Goal: Task Accomplishment & Management: Use online tool/utility

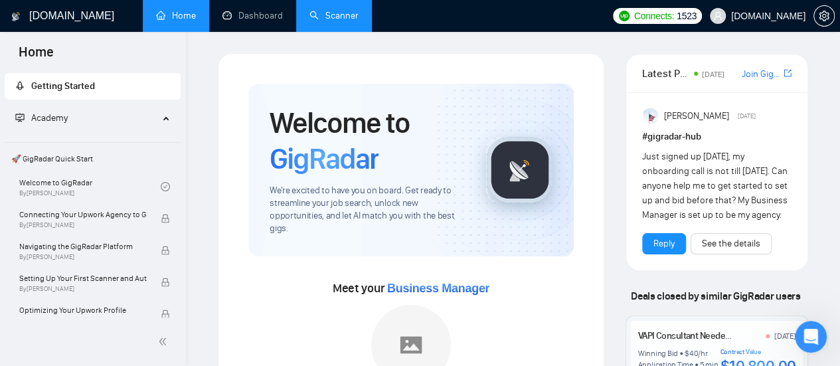
click at [357, 21] on link "Scanner" at bounding box center [333, 15] width 49 height 11
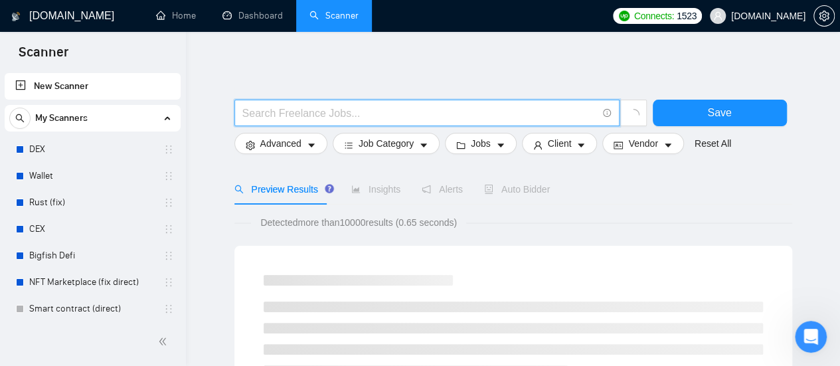
click at [314, 118] on input "text" at bounding box center [419, 113] width 355 height 17
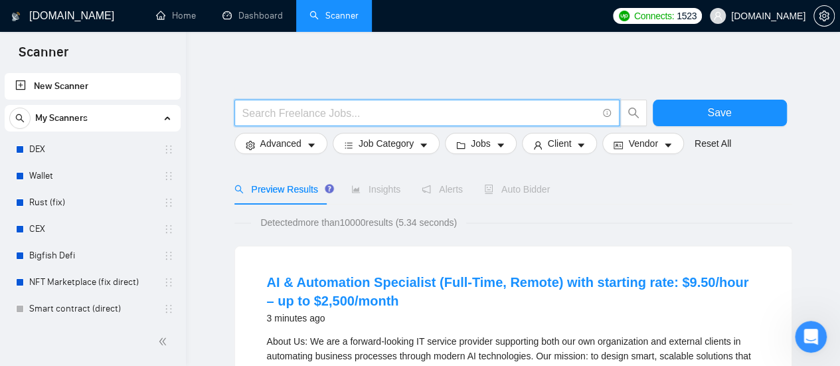
type input "SEO | "Search Engine Optimization" | "Search Optimization" | "Search Engine Mar…"
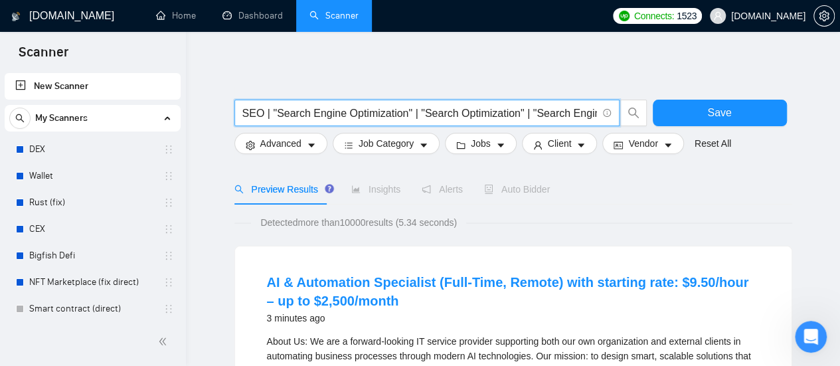
click at [247, 112] on input "SEO | "Search Engine Optimization" | "Search Optimization" | "Search Engine Mar…" at bounding box center [419, 113] width 355 height 17
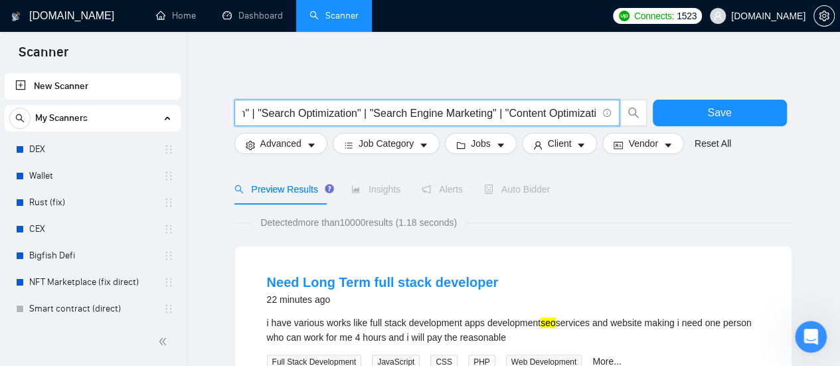
scroll to position [0, 173]
click at [258, 106] on input "SEO | "Search Engine Optimization" | "Search Optimization" | "Search Engine Mar…" at bounding box center [419, 113] width 355 height 17
click at [263, 111] on input "SEO | "Search Engine Optimization" | "Search Optimization" | "Search Engine Mar…" at bounding box center [419, 113] width 355 height 17
click at [264, 115] on input "SEO | "Search Engine Optimization" | "Search Optimization" | "Search Engine Mar…" at bounding box center [419, 113] width 355 height 17
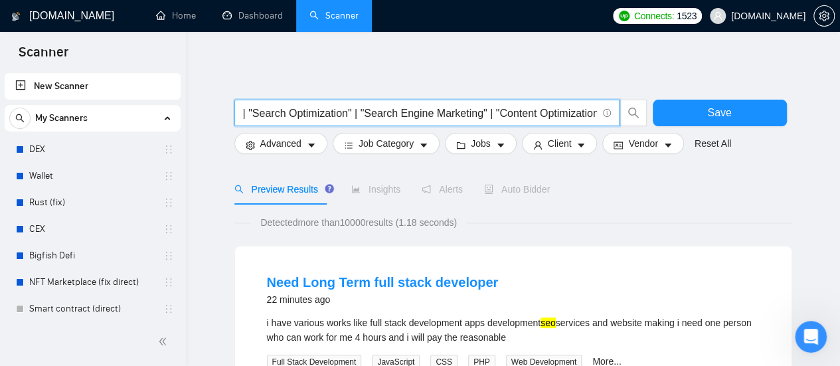
click at [374, 110] on input "SEO | "Search Engine Optimization" | "Search Optimization" | "Search Engine Mar…" at bounding box center [419, 113] width 355 height 17
click at [358, 114] on input "SEO | "Search Engine Optimization" | "Search Optimization" | "Search Engine Mar…" at bounding box center [419, 113] width 355 height 17
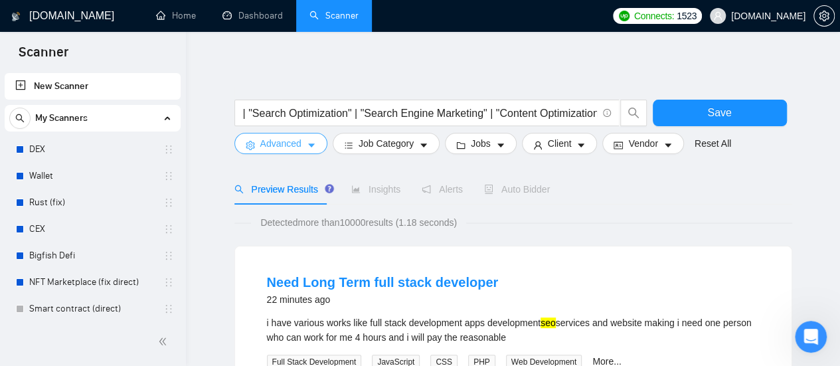
click at [309, 148] on icon "caret-down" at bounding box center [311, 145] width 9 height 9
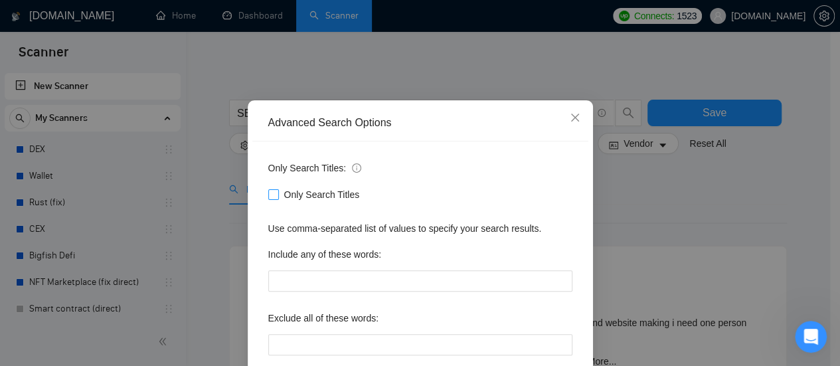
scroll to position [66, 0]
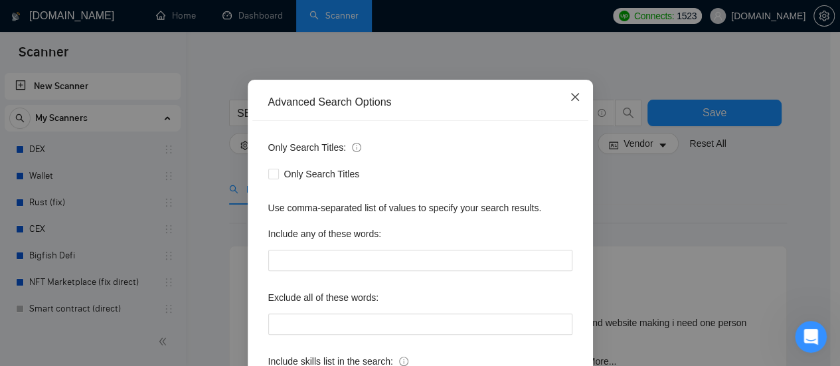
click at [576, 98] on span "Close" at bounding box center [575, 98] width 36 height 36
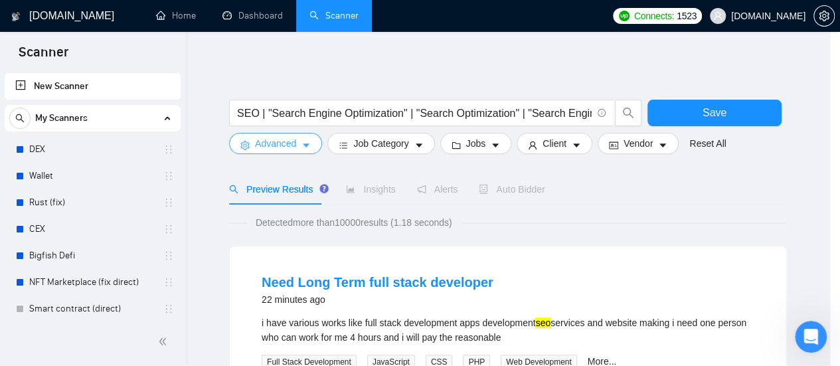
scroll to position [0, 0]
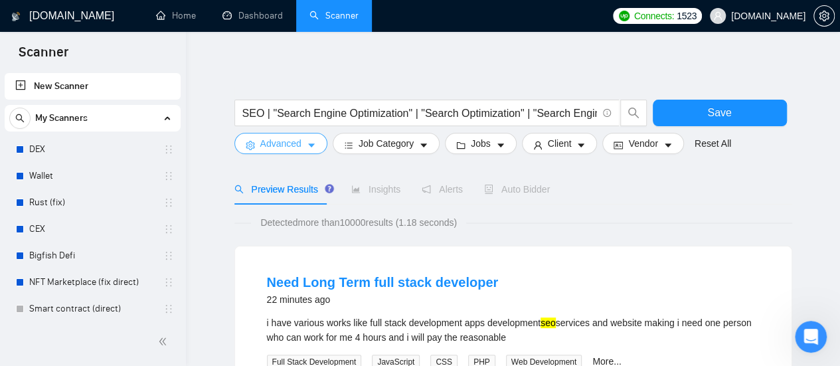
click at [301, 141] on button "Advanced" at bounding box center [280, 143] width 93 height 21
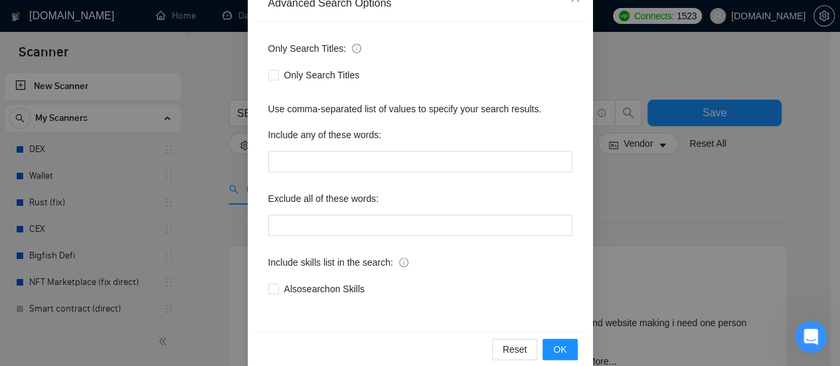
scroll to position [186, 0]
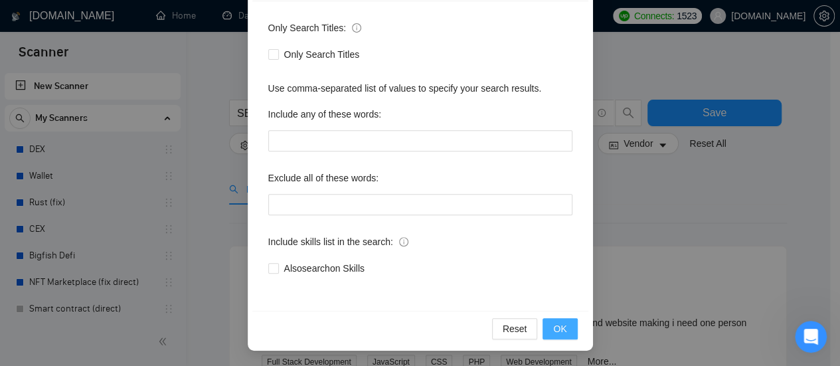
click at [553, 335] on span "OK" at bounding box center [559, 328] width 13 height 15
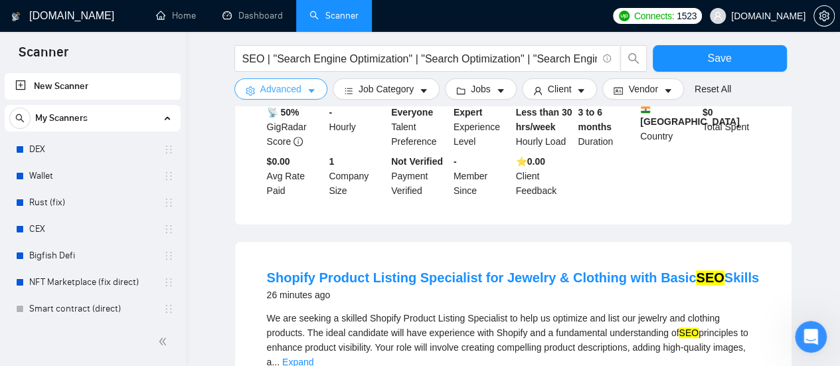
scroll to position [199, 0]
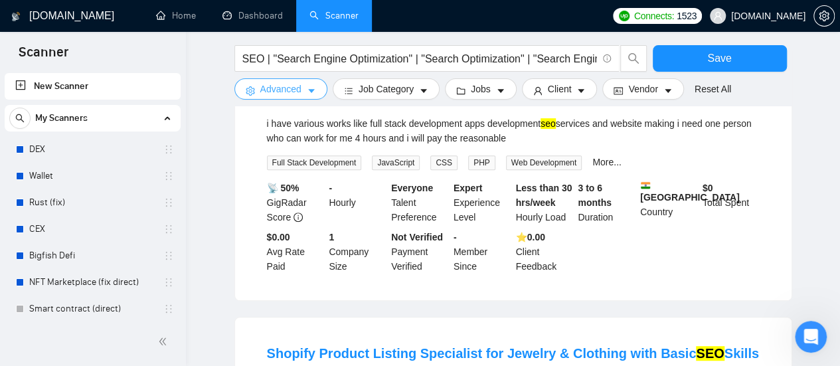
click at [294, 88] on span "Advanced" at bounding box center [280, 89] width 41 height 15
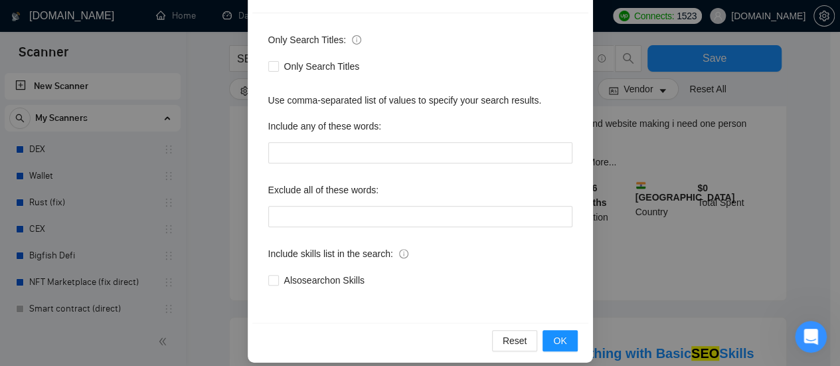
scroll to position [186, 0]
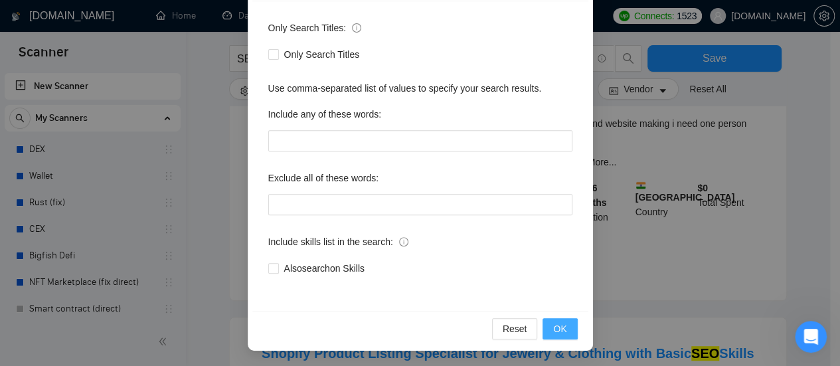
click at [562, 329] on button "OK" at bounding box center [560, 328] width 35 height 21
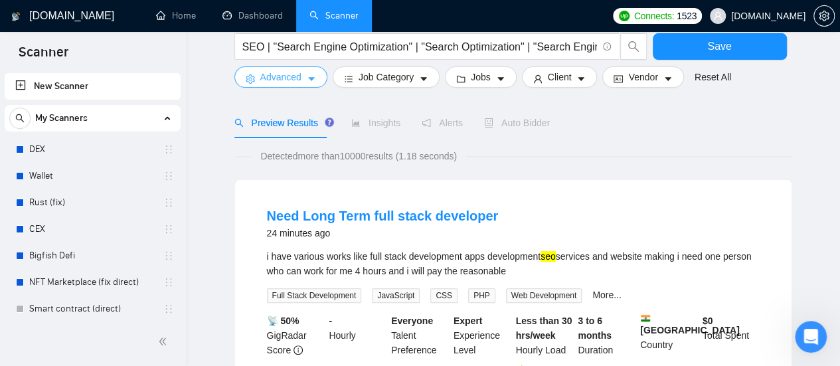
scroll to position [0, 0]
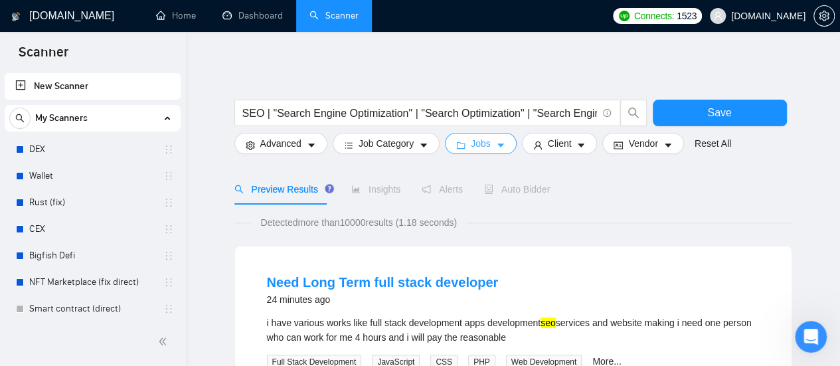
click at [499, 145] on icon "caret-down" at bounding box center [500, 145] width 9 height 9
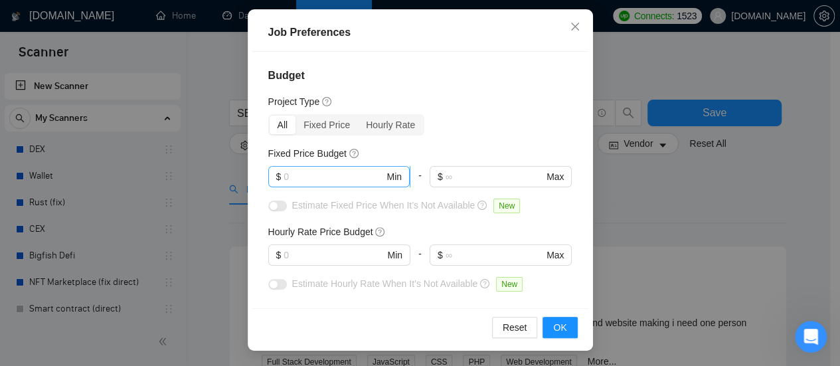
click at [311, 175] on input "text" at bounding box center [334, 176] width 100 height 15
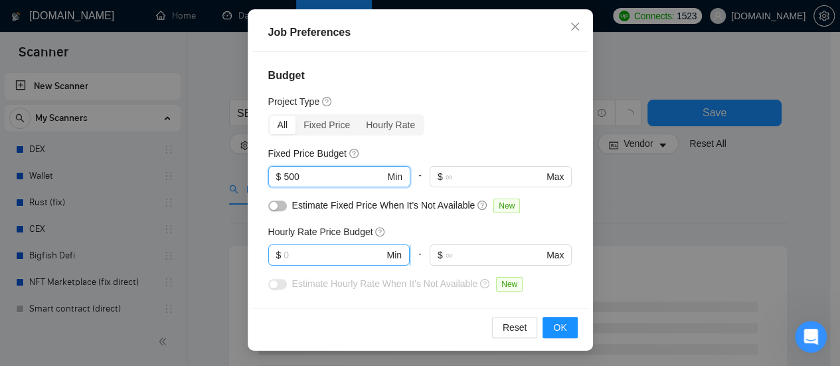
type input "500"
click at [317, 255] on input "text" at bounding box center [334, 255] width 100 height 15
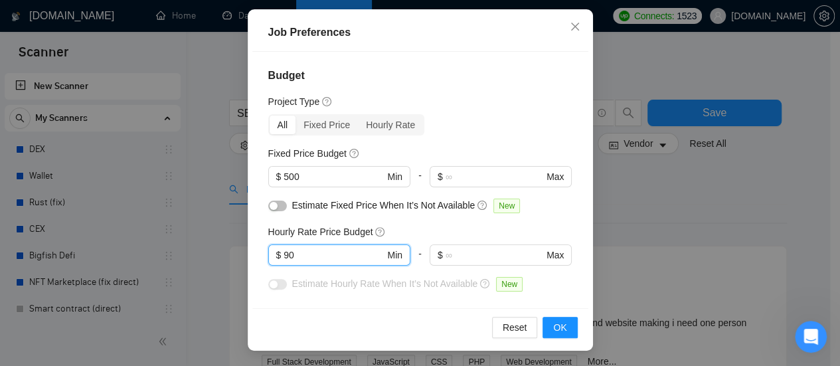
type input "90"
click at [464, 226] on div "Hourly Rate Price Budget" at bounding box center [420, 231] width 304 height 15
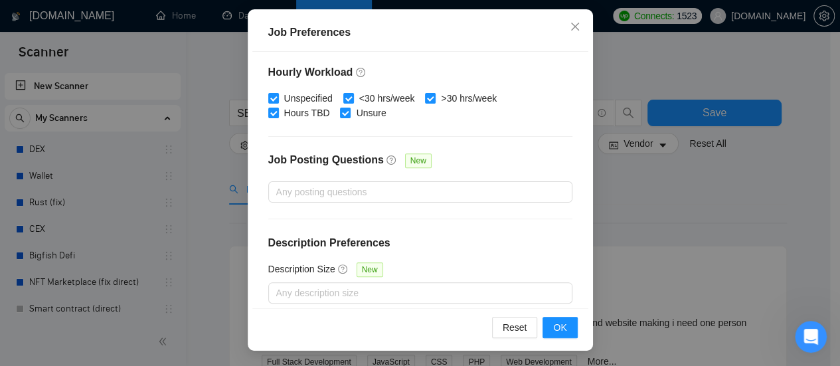
scroll to position [491, 0]
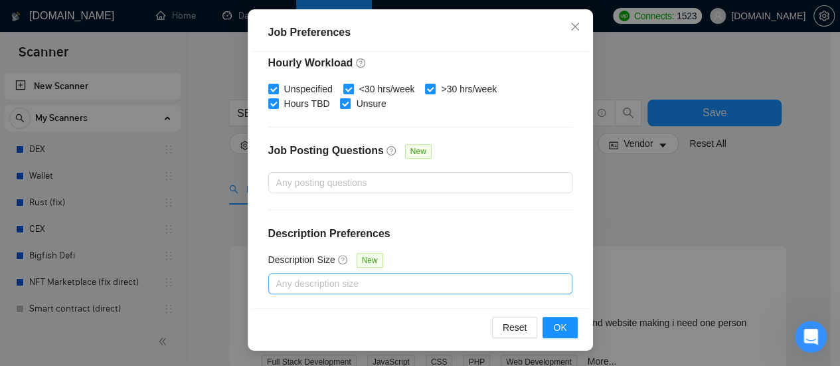
click at [421, 283] on div at bounding box center [414, 284] width 284 height 16
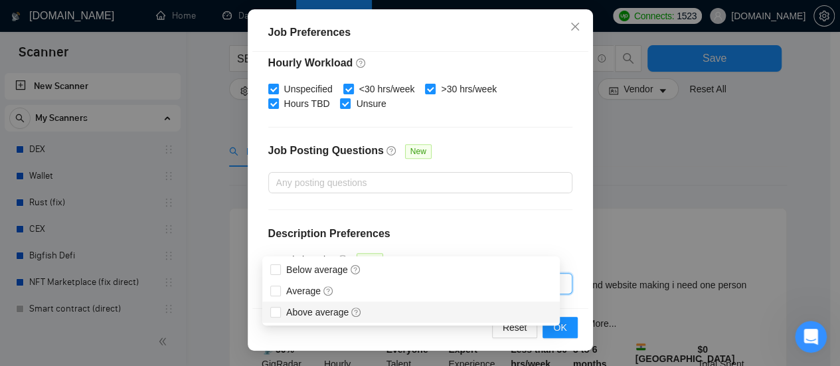
scroll to position [66, 0]
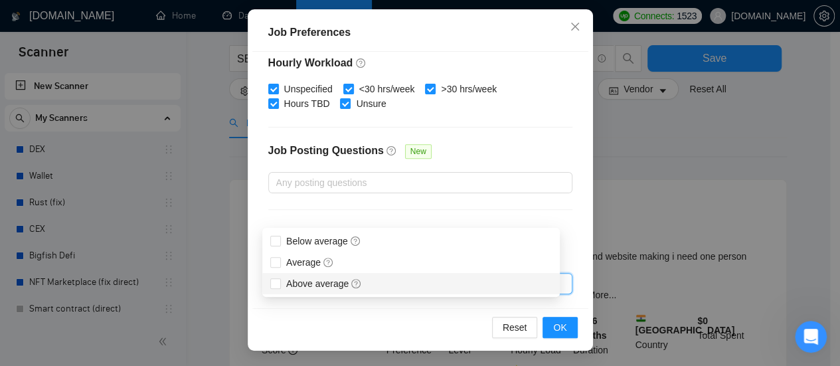
click at [365, 310] on div "Reset OK" at bounding box center [420, 327] width 336 height 38
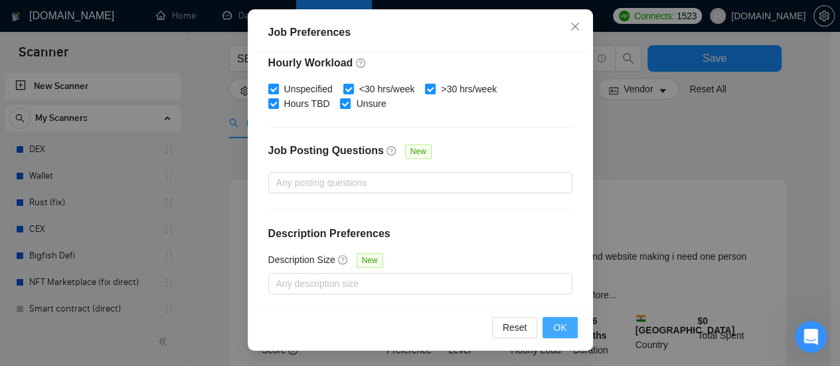
click at [563, 323] on button "OK" at bounding box center [560, 327] width 35 height 21
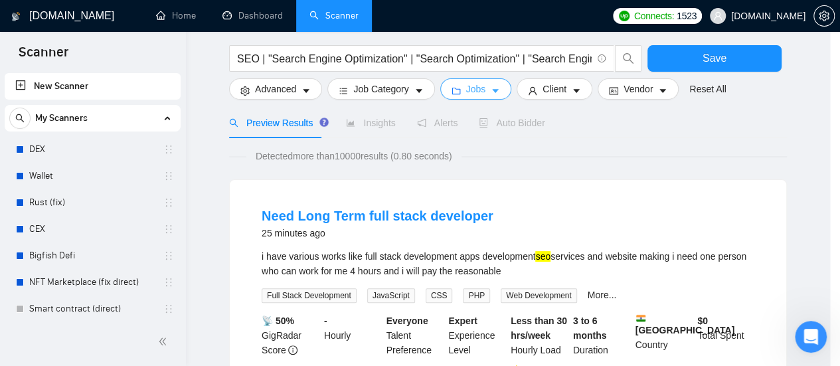
scroll to position [0, 0]
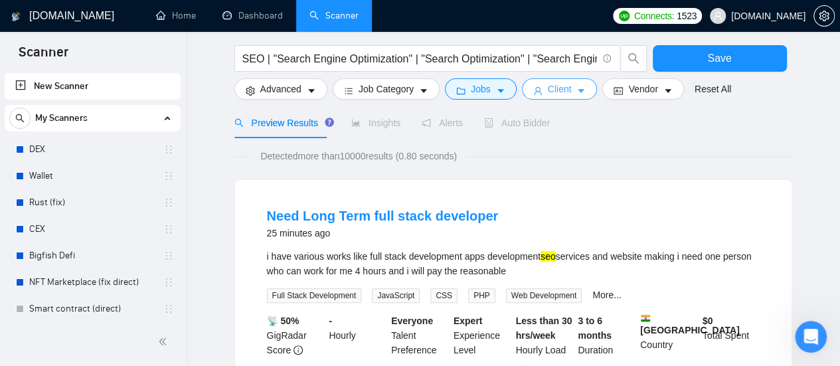
click at [567, 98] on button "Client" at bounding box center [560, 88] width 76 height 21
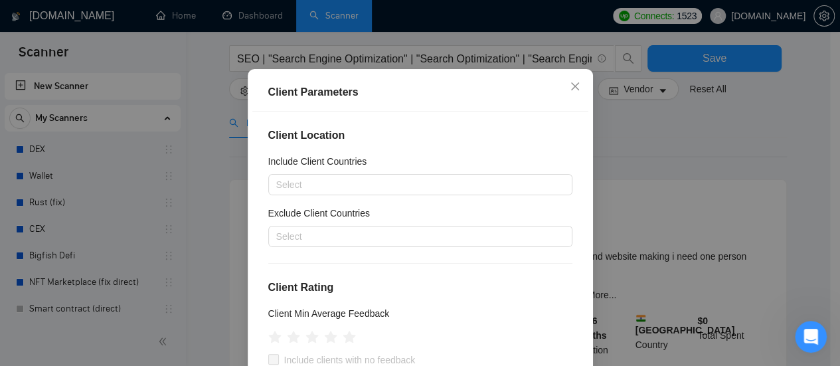
scroll to position [66, 0]
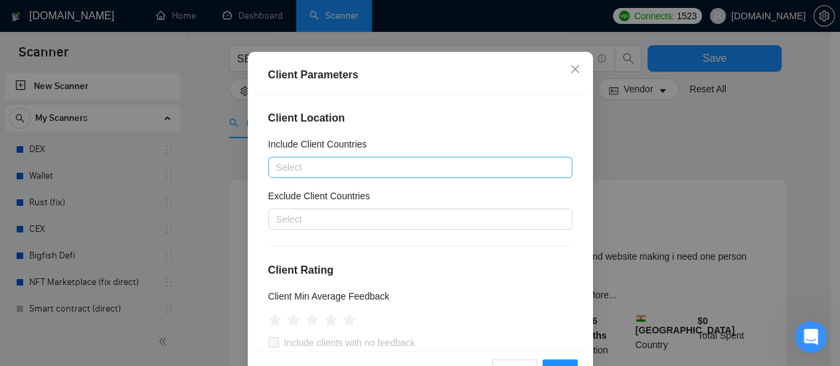
click at [355, 161] on div at bounding box center [414, 167] width 284 height 16
type input "Ф"
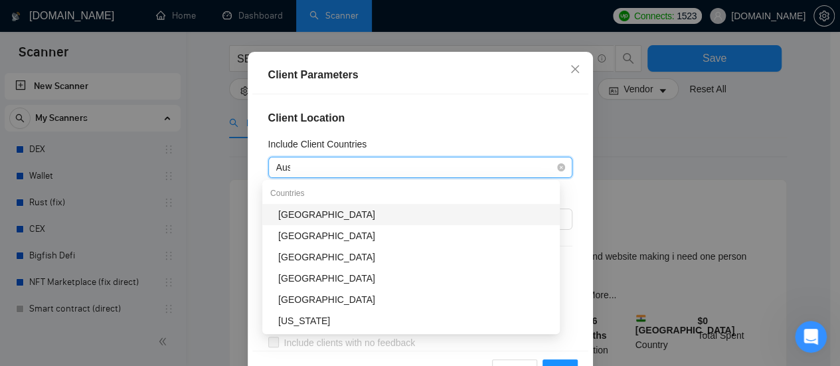
type input "Aust"
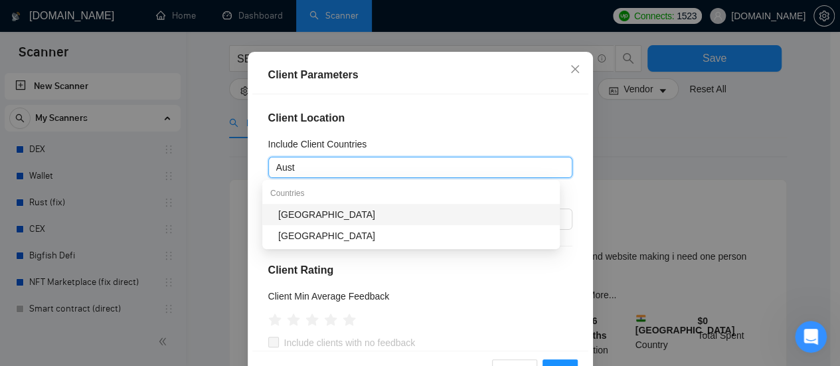
click at [314, 213] on div "[GEOGRAPHIC_DATA]" at bounding box center [415, 214] width 274 height 15
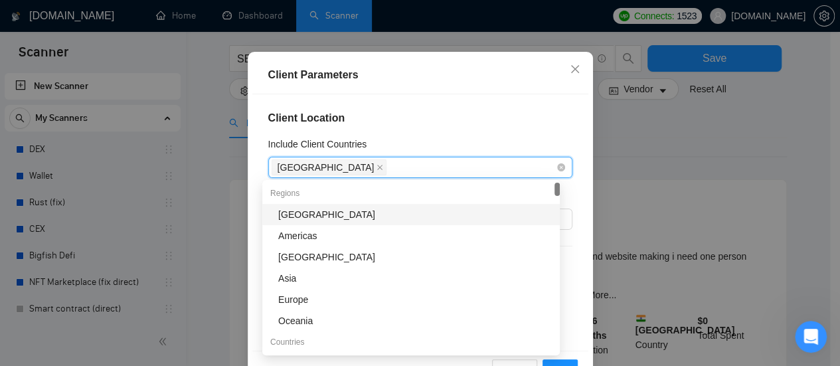
click at [361, 167] on div "[GEOGRAPHIC_DATA]" at bounding box center [414, 167] width 284 height 19
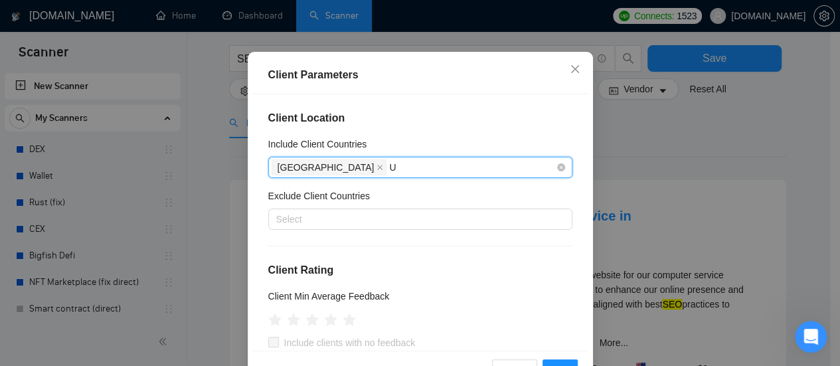
type input "Un"
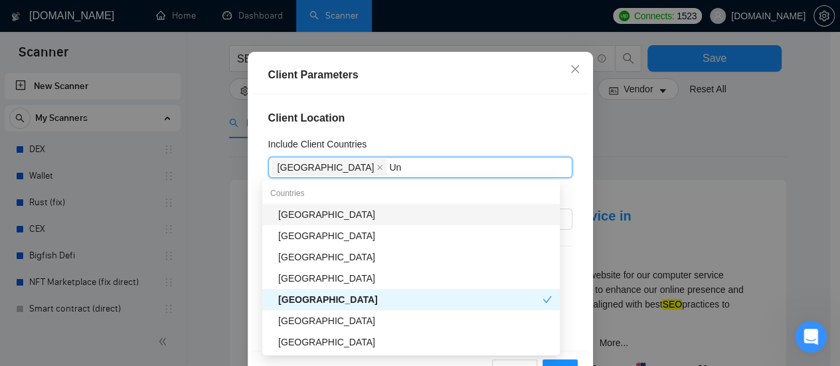
click at [347, 212] on div "[GEOGRAPHIC_DATA]" at bounding box center [415, 214] width 274 height 15
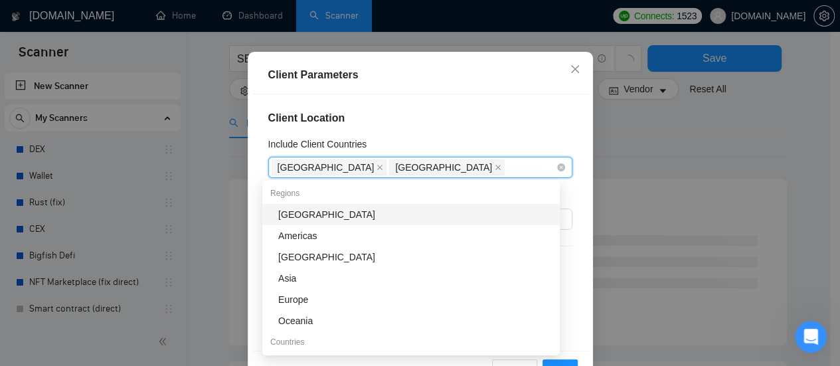
click at [436, 165] on div "[GEOGRAPHIC_DATA] [GEOGRAPHIC_DATA]" at bounding box center [414, 167] width 284 height 19
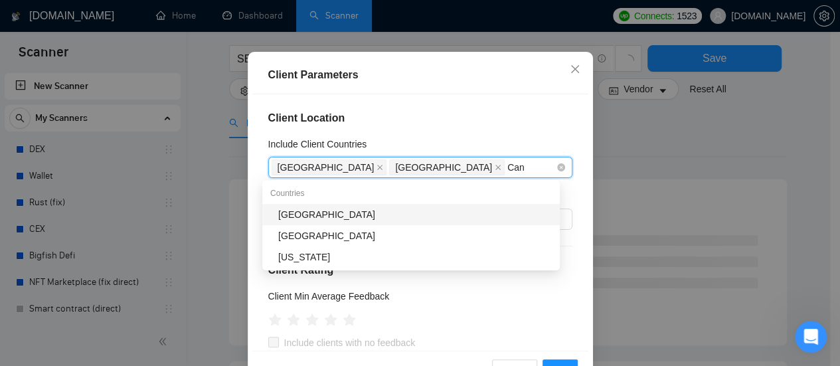
type input "Cana"
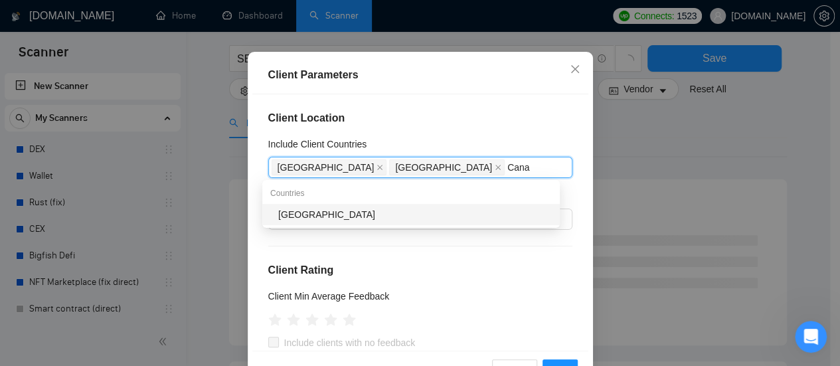
click at [359, 220] on div "[GEOGRAPHIC_DATA]" at bounding box center [415, 214] width 274 height 15
click at [484, 163] on div "Australia [GEOGRAPHIC_DATA] Cana Cana" at bounding box center [414, 167] width 284 height 19
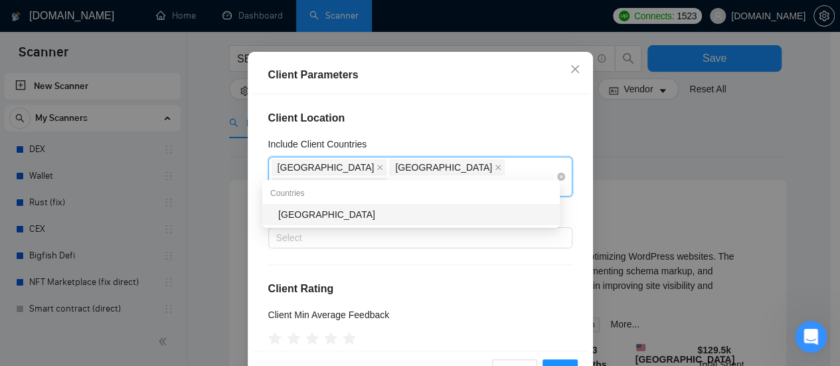
type input "[GEOGRAPHIC_DATA]"
click at [418, 214] on div "[GEOGRAPHIC_DATA]" at bounding box center [415, 214] width 274 height 15
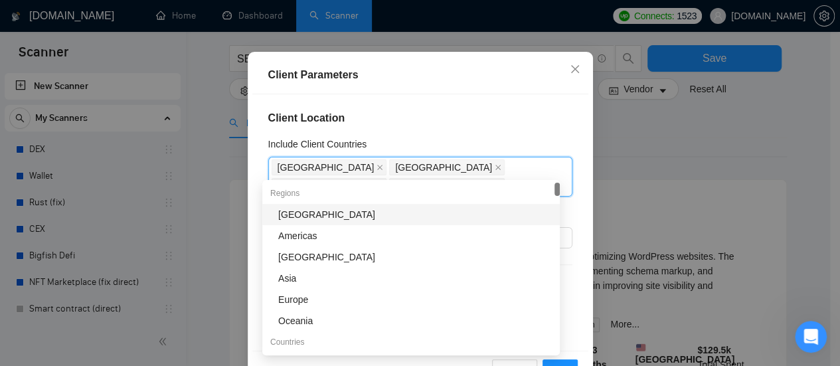
click at [476, 120] on h4 "Client Location" at bounding box center [420, 118] width 304 height 16
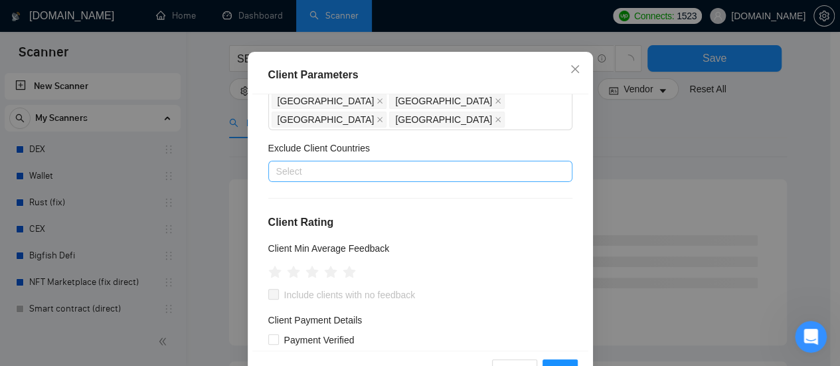
click at [350, 163] on div at bounding box center [414, 171] width 284 height 16
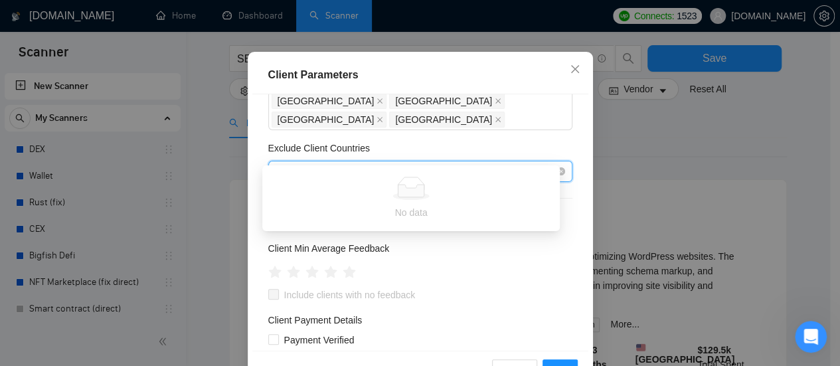
type input "[GEOGRAPHIC_DATA]"
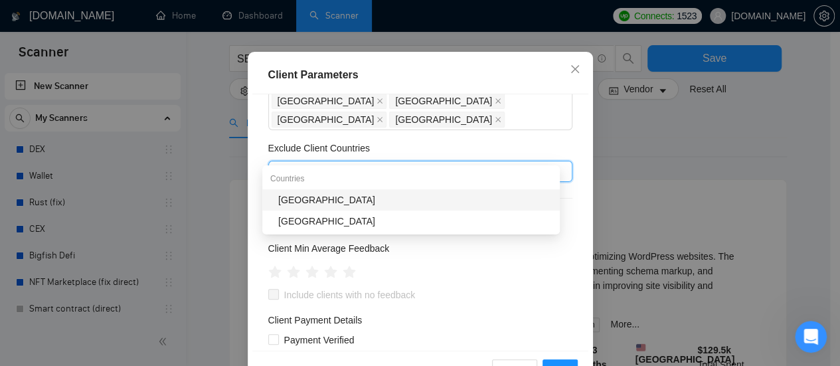
click at [313, 196] on div "[GEOGRAPHIC_DATA]" at bounding box center [415, 200] width 274 height 15
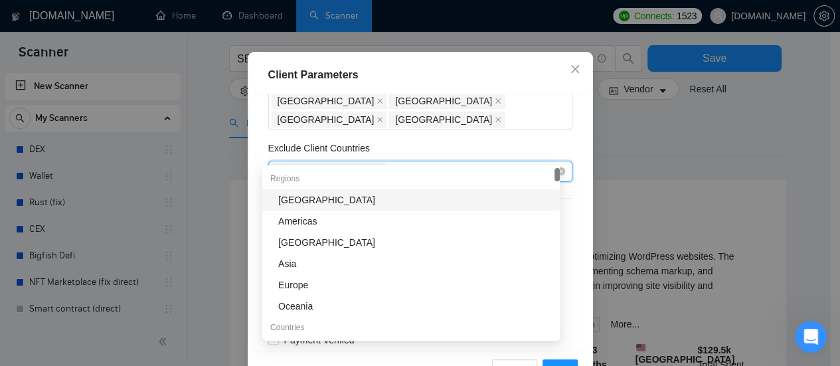
click at [367, 162] on div "[GEOGRAPHIC_DATA]" at bounding box center [414, 171] width 284 height 19
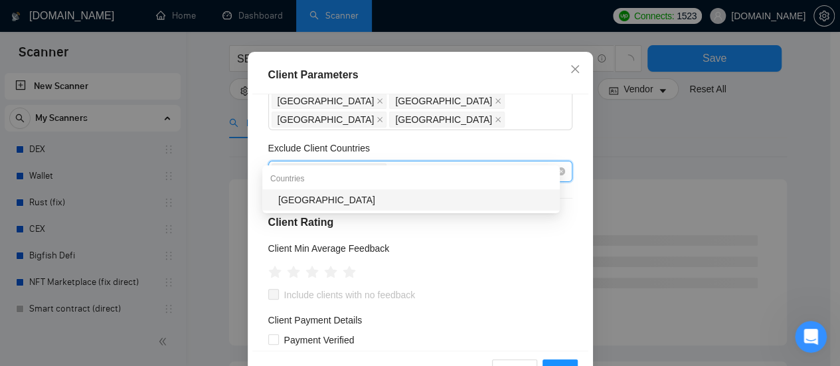
type input "[GEOGRAPHIC_DATA]"
click at [341, 199] on div "[GEOGRAPHIC_DATA]" at bounding box center [415, 200] width 274 height 15
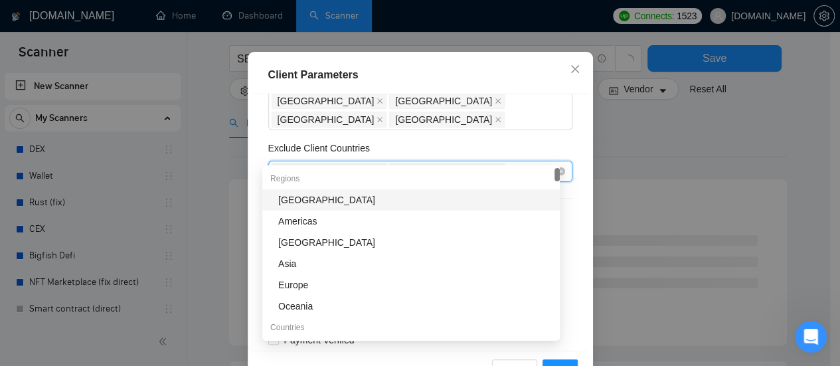
click at [409, 162] on div "India [GEOGRAPHIC_DATA]" at bounding box center [414, 171] width 284 height 19
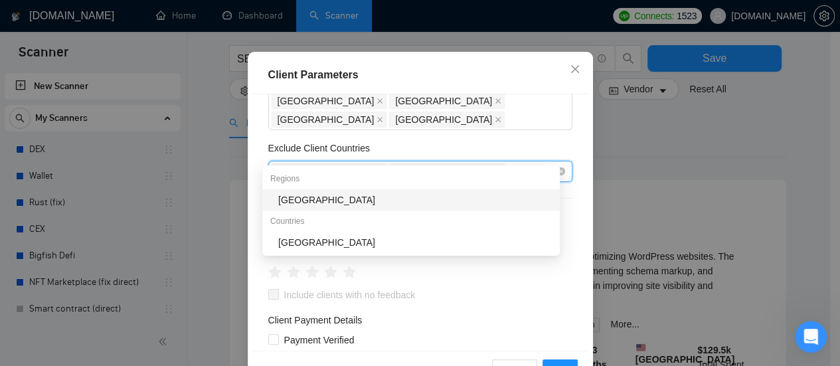
type input "[GEOGRAPHIC_DATA]"
click at [299, 198] on div "[GEOGRAPHIC_DATA]" at bounding box center [415, 200] width 274 height 15
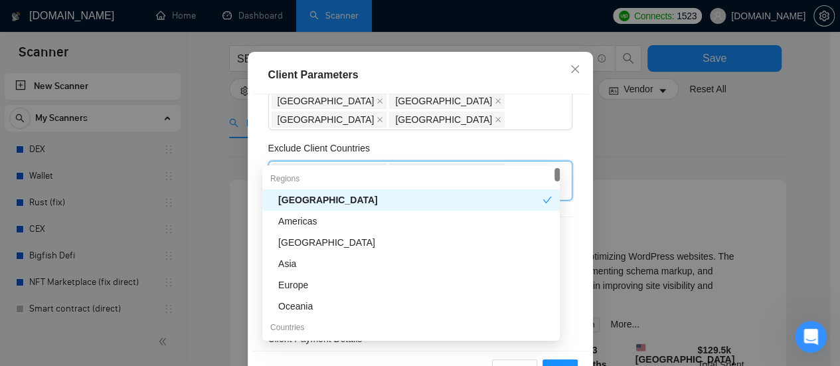
click at [421, 116] on div "Client Location Include Client Countries [GEOGRAPHIC_DATA] [GEOGRAPHIC_DATA] [G…" at bounding box center [420, 222] width 336 height 256
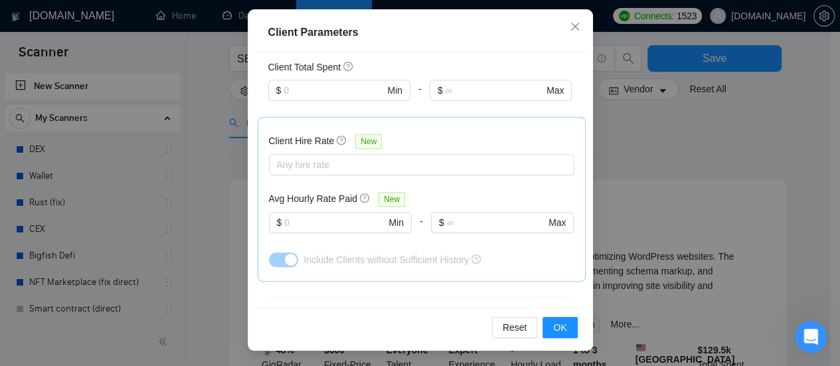
scroll to position [371, 0]
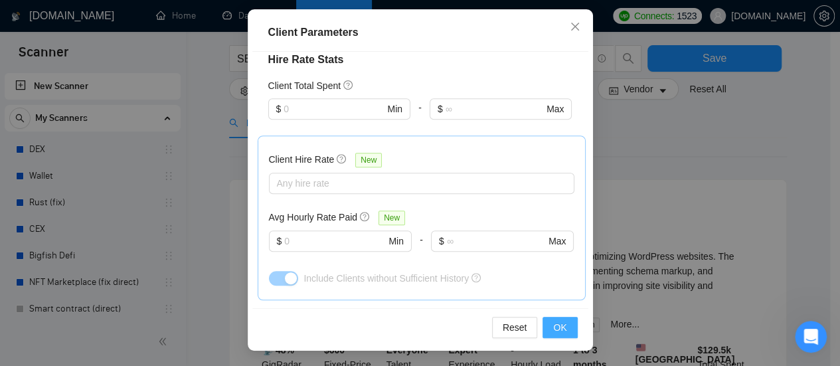
click at [555, 329] on span "OK" at bounding box center [559, 327] width 13 height 15
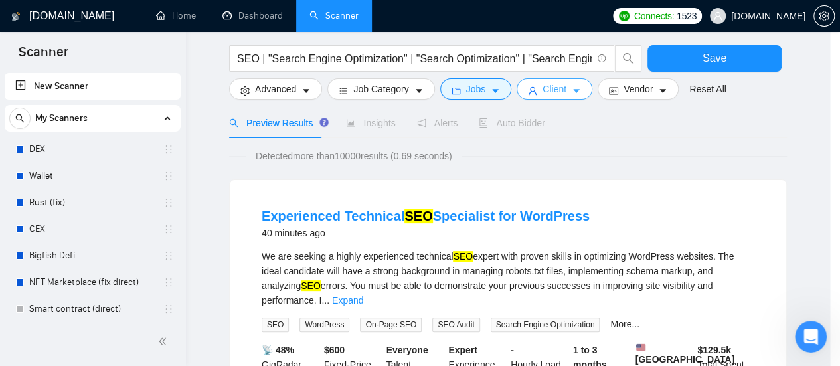
scroll to position [0, 0]
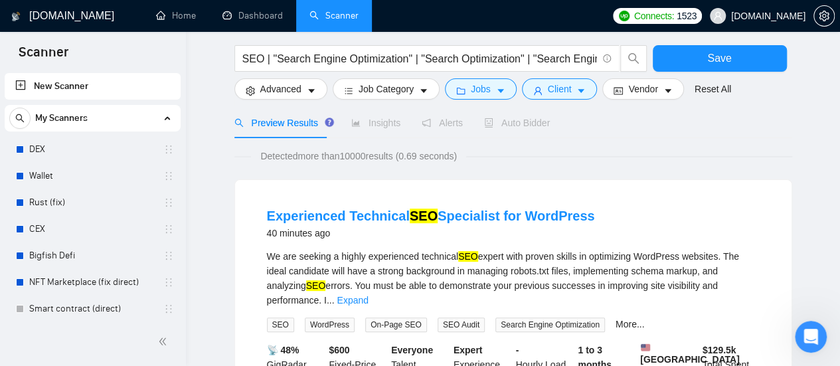
click at [306, 127] on span "Preview Results" at bounding box center [282, 123] width 96 height 11
click at [301, 125] on span "Preview Results" at bounding box center [282, 123] width 96 height 11
click at [300, 86] on span "Advanced" at bounding box center [280, 89] width 41 height 15
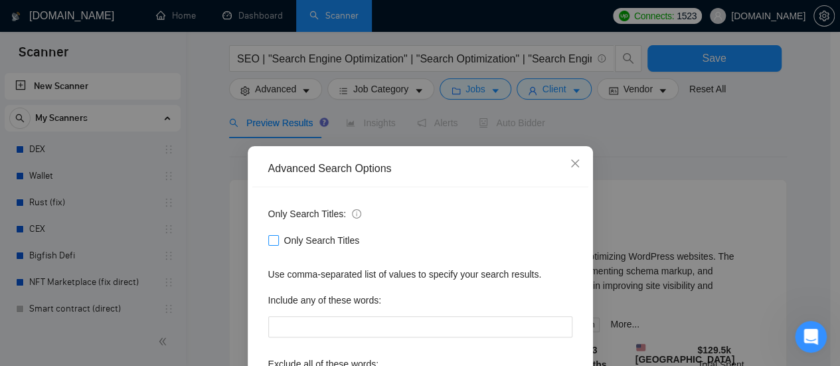
click at [268, 238] on input "Only Search Titles" at bounding box center [272, 239] width 9 height 9
checkbox input "true"
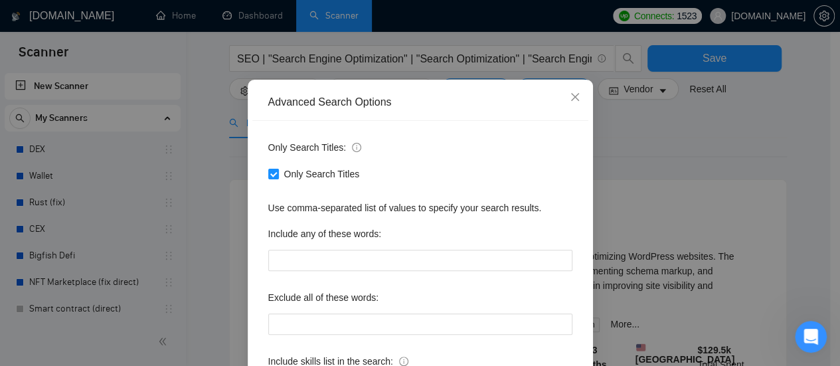
scroll to position [186, 0]
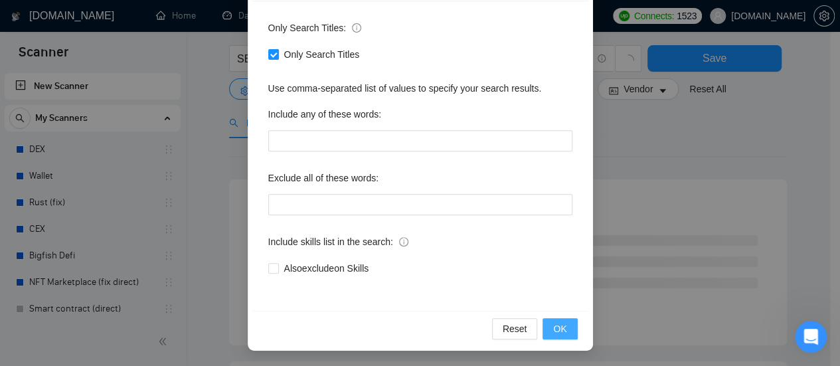
click at [562, 326] on button "OK" at bounding box center [560, 328] width 35 height 21
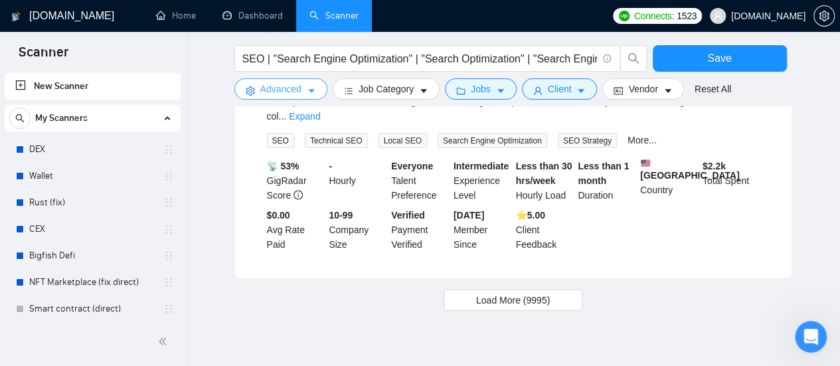
scroll to position [1407, 0]
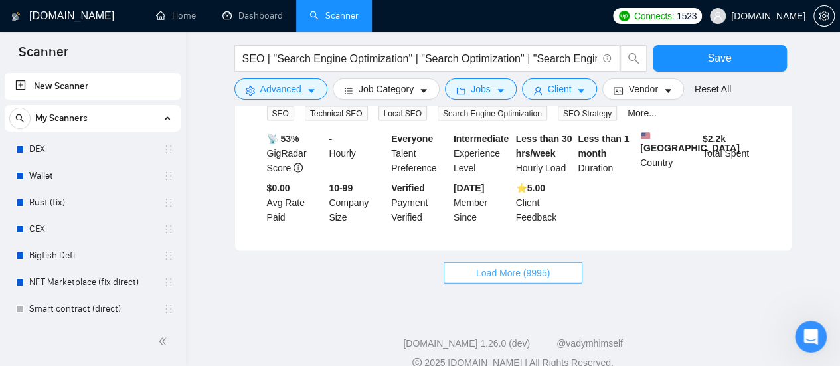
click at [532, 266] on span "Load More (9995)" at bounding box center [513, 273] width 74 height 15
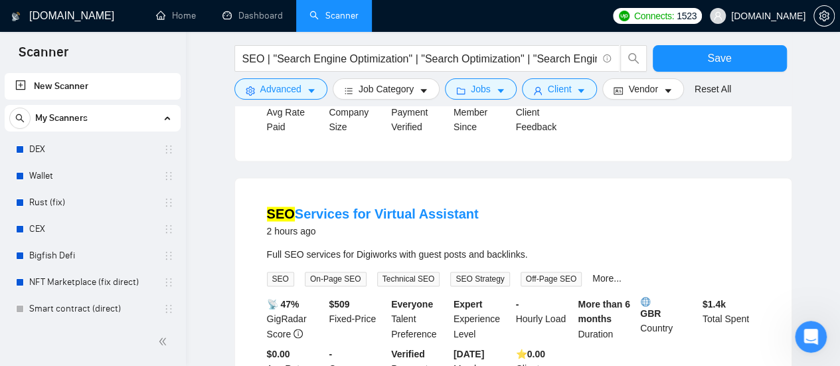
scroll to position [875, 0]
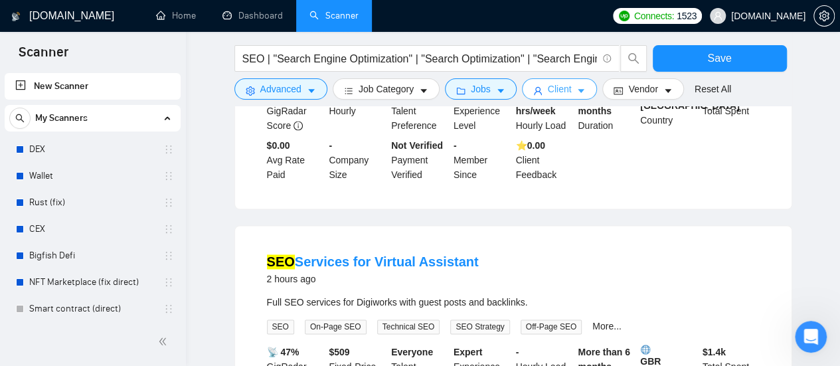
click at [576, 94] on icon "caret-down" at bounding box center [580, 90] width 9 height 9
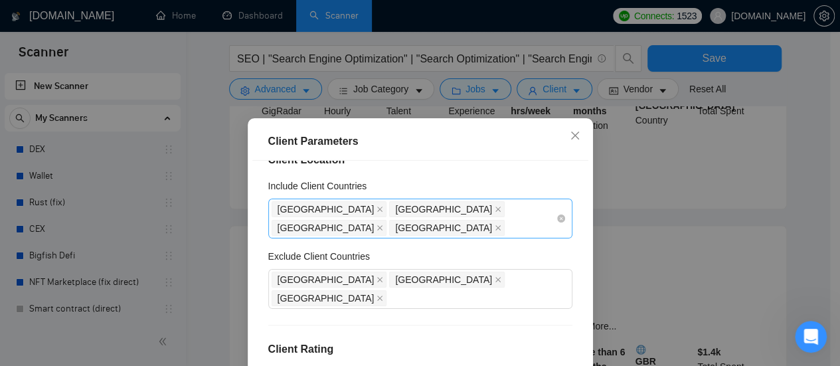
scroll to position [0, 0]
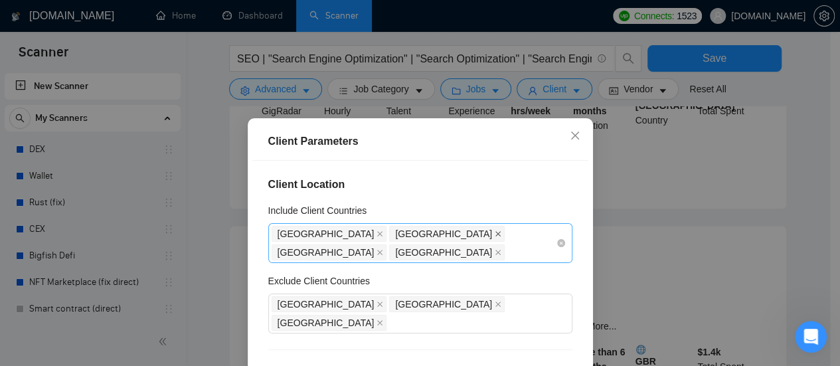
click at [495, 233] on icon "close" at bounding box center [498, 233] width 7 height 7
click at [495, 234] on icon "close" at bounding box center [497, 233] width 5 height 5
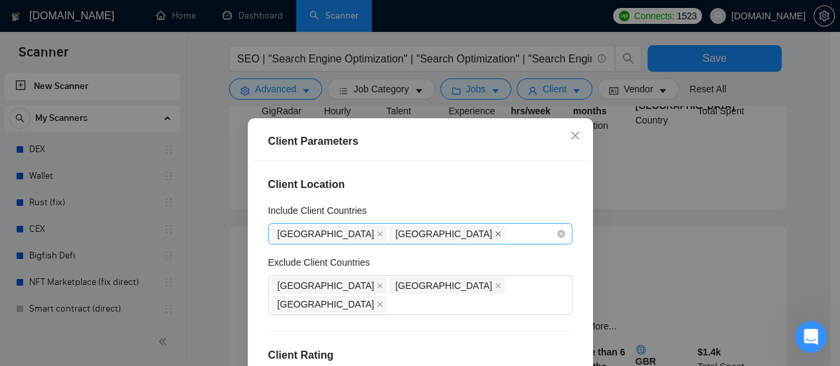
click at [495, 235] on icon "close" at bounding box center [498, 233] width 7 height 7
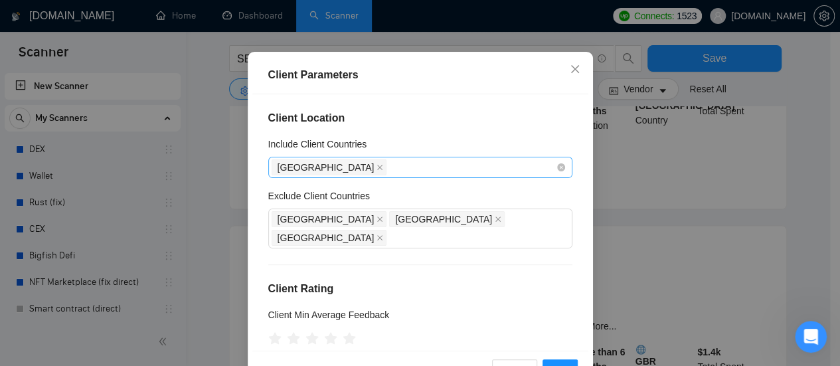
scroll to position [133, 0]
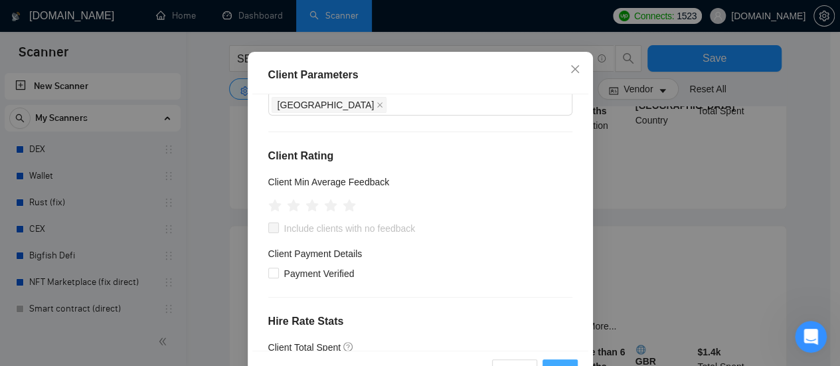
click at [559, 359] on button "OK" at bounding box center [560, 369] width 35 height 21
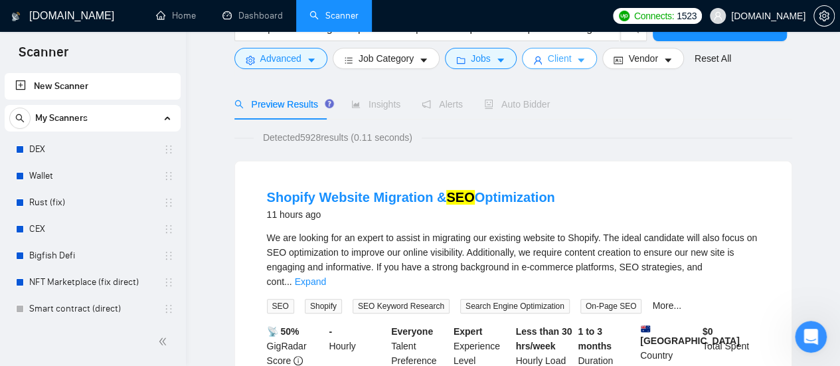
scroll to position [0, 0]
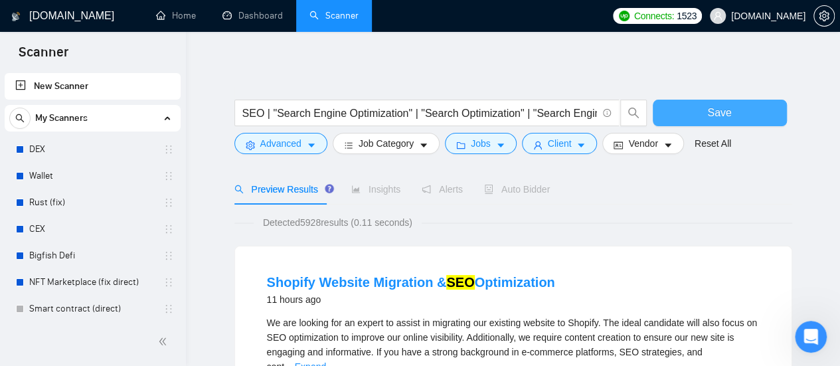
click at [714, 110] on span "Save" at bounding box center [719, 112] width 24 height 17
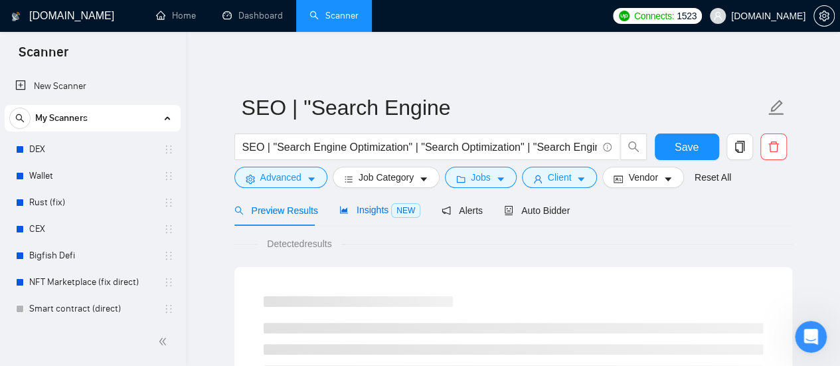
click at [373, 213] on span "Insights NEW" at bounding box center [379, 210] width 81 height 11
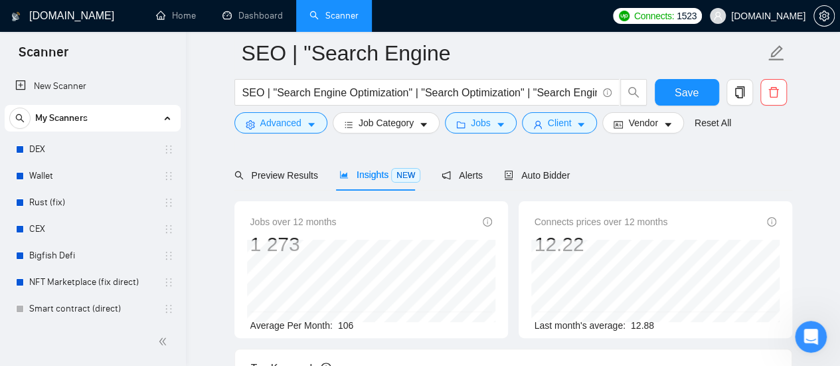
scroll to position [66, 0]
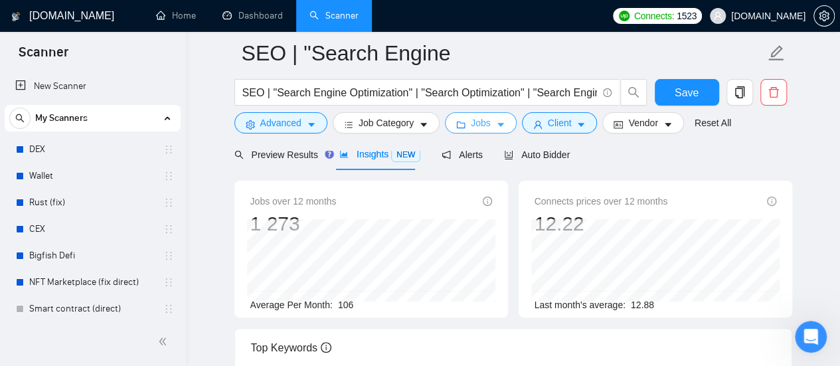
click at [490, 126] on button "Jobs" at bounding box center [481, 122] width 72 height 21
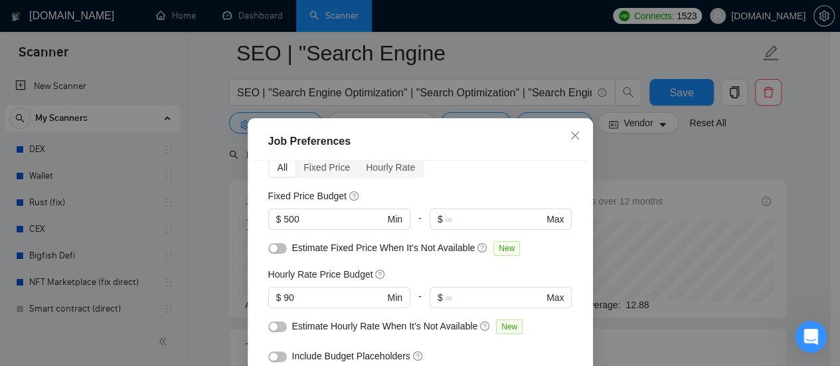
click at [649, 144] on div "Job Preferences Budget Project Type All Fixed Price Hourly Rate Fixed Price Bud…" at bounding box center [420, 183] width 840 height 366
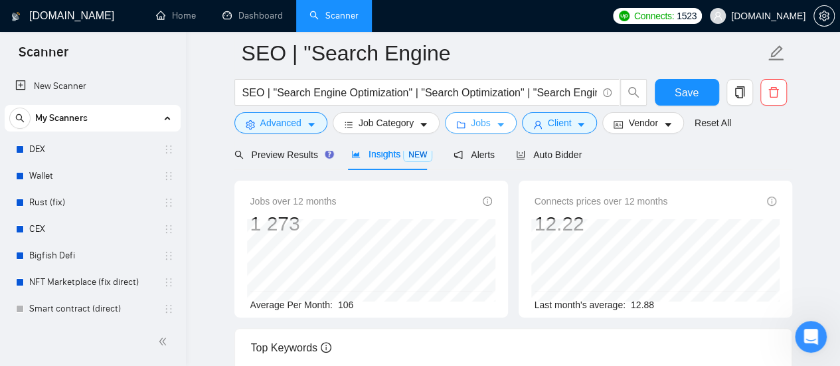
click at [496, 128] on icon "caret-down" at bounding box center [500, 124] width 9 height 9
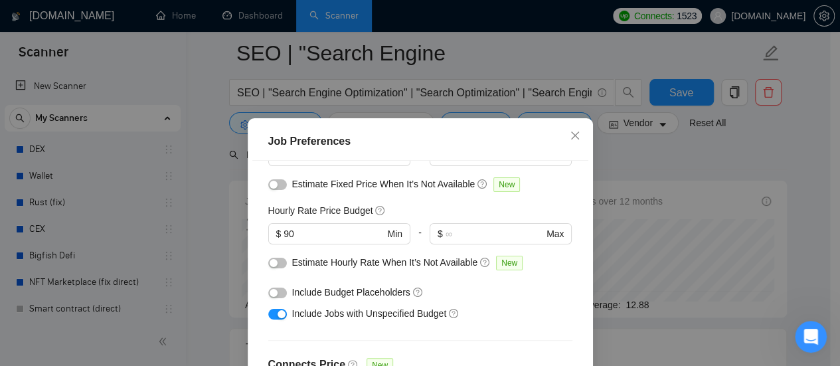
scroll to position [199, 0]
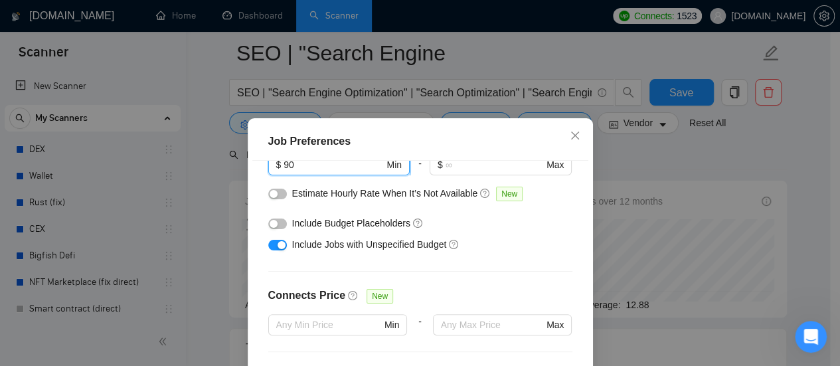
click at [311, 168] on input "90" at bounding box center [334, 164] width 100 height 15
type input "9"
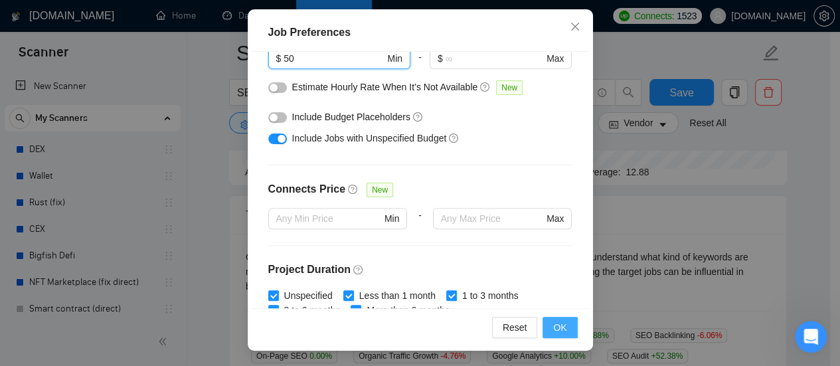
type input "50"
click at [560, 326] on span "OK" at bounding box center [559, 327] width 13 height 15
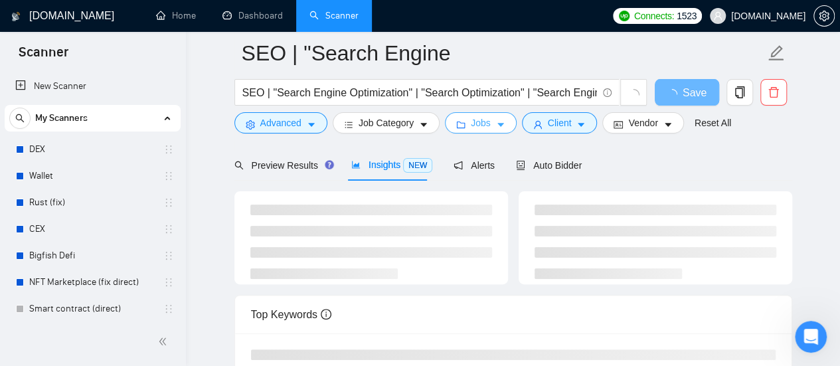
scroll to position [66, 0]
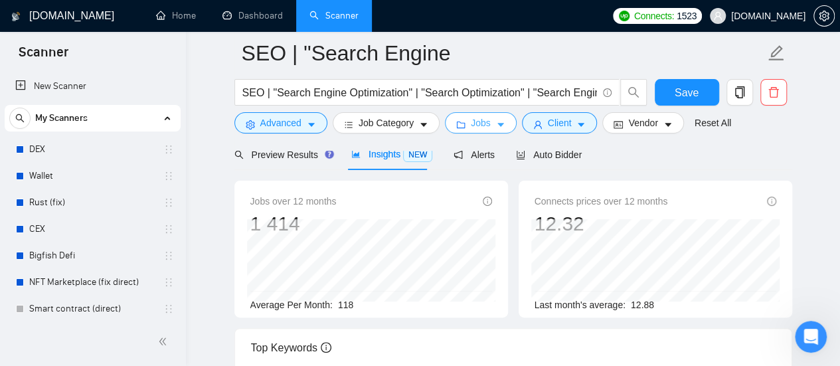
click at [487, 127] on button "Jobs" at bounding box center [481, 122] width 72 height 21
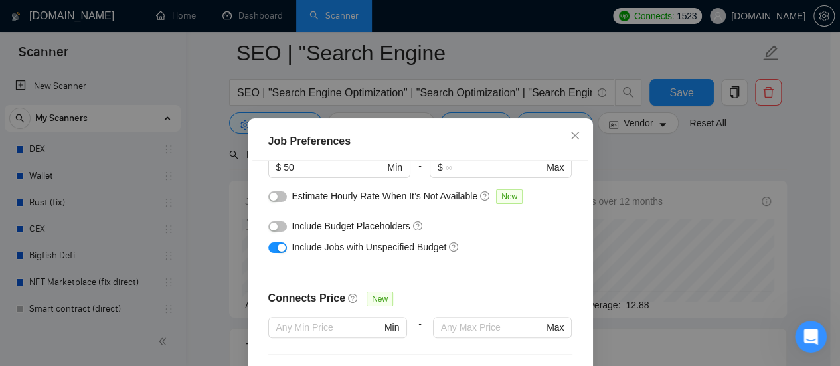
scroll to position [130, 0]
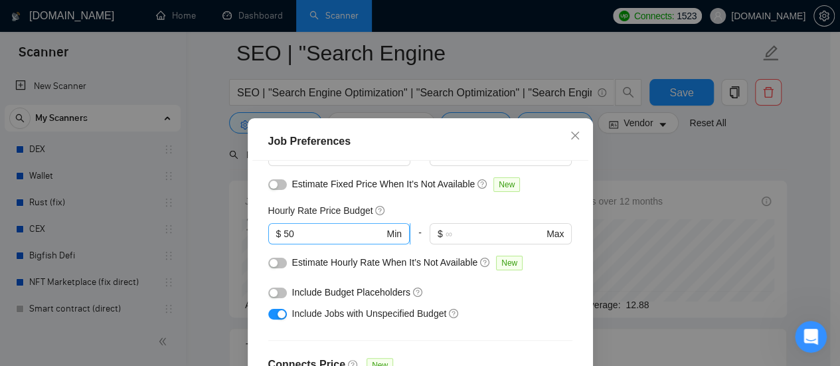
click at [311, 234] on input "50" at bounding box center [334, 233] width 100 height 15
type input "1"
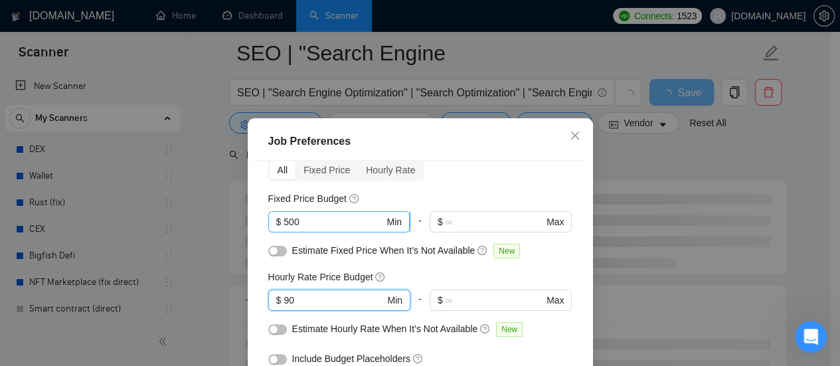
type input "90"
click at [319, 220] on input "500" at bounding box center [334, 221] width 100 height 15
click at [339, 226] on input "900" at bounding box center [334, 221] width 100 height 15
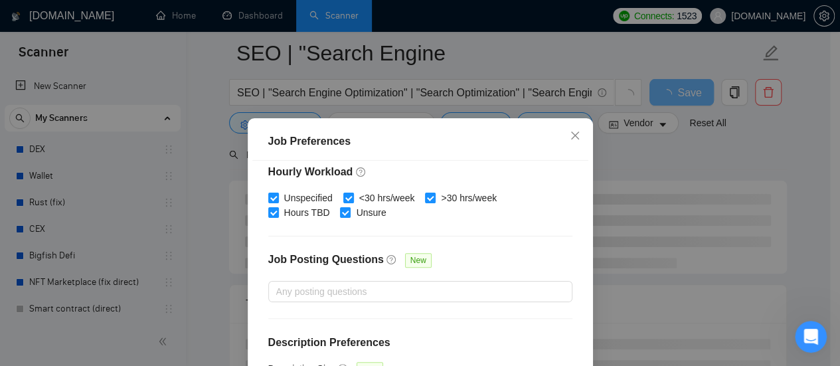
scroll to position [109, 0]
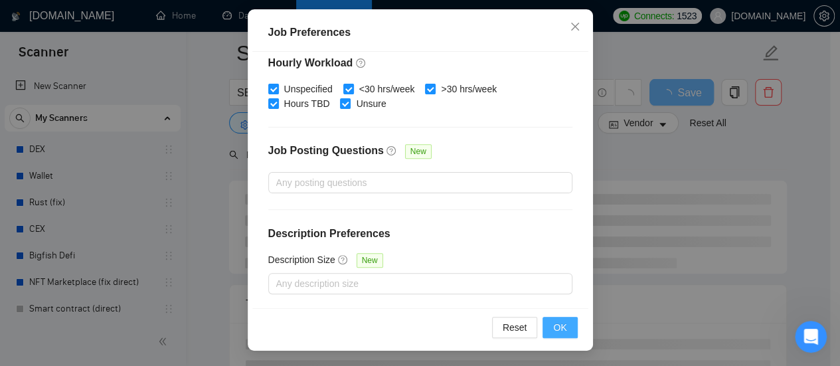
type input "950"
click at [560, 329] on span "OK" at bounding box center [559, 327] width 13 height 15
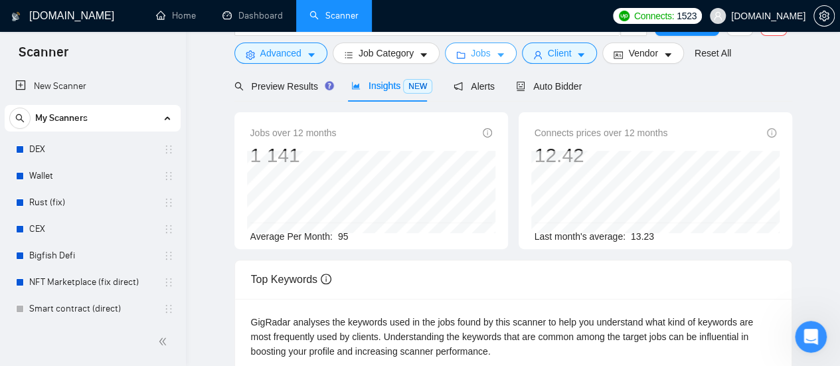
scroll to position [0, 0]
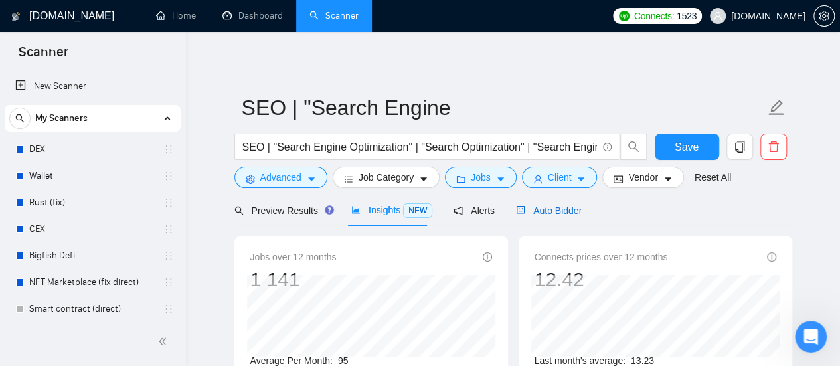
click at [556, 212] on span "Auto Bidder" at bounding box center [549, 210] width 66 height 11
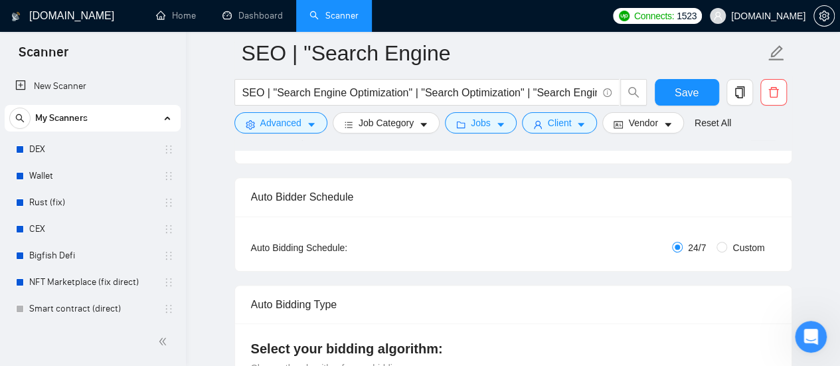
scroll to position [199, 0]
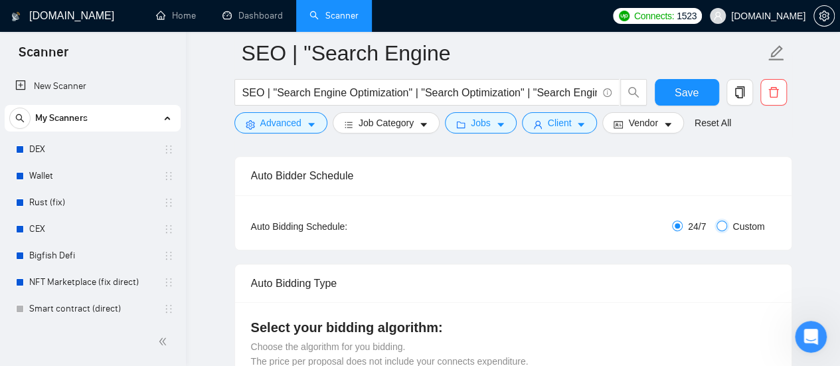
click at [727, 230] on input "Custom" at bounding box center [722, 225] width 11 height 11
radio input "true"
radio input "false"
checkbox input "true"
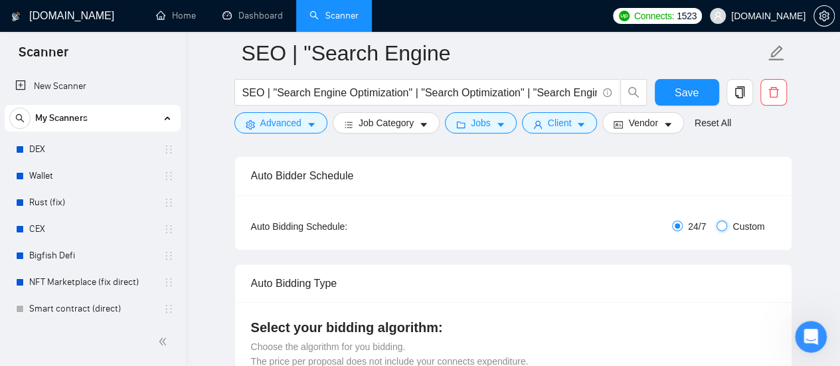
checkbox input "true"
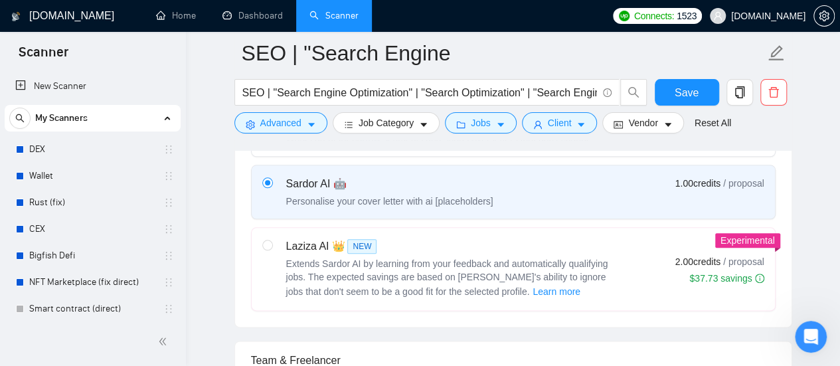
scroll to position [664, 0]
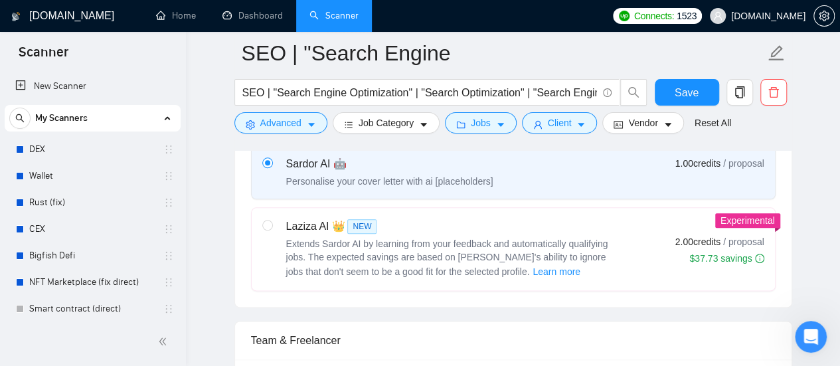
click at [362, 222] on span "NEW" at bounding box center [361, 226] width 29 height 15
click at [272, 222] on input "radio" at bounding box center [266, 224] width 9 height 9
radio input "true"
radio input "false"
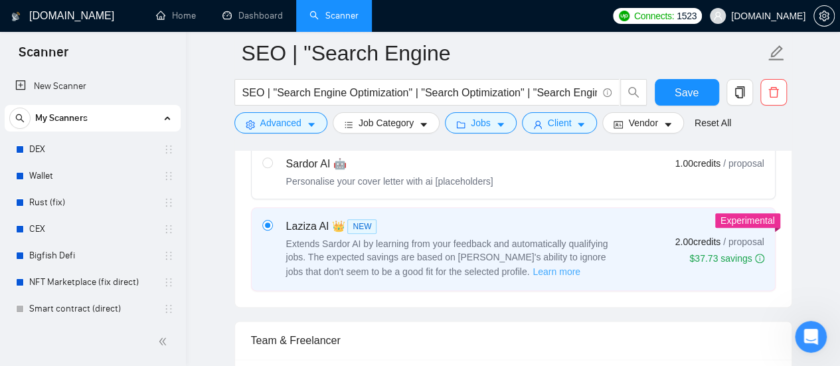
click at [533, 268] on span "Learn more" at bounding box center [557, 271] width 48 height 15
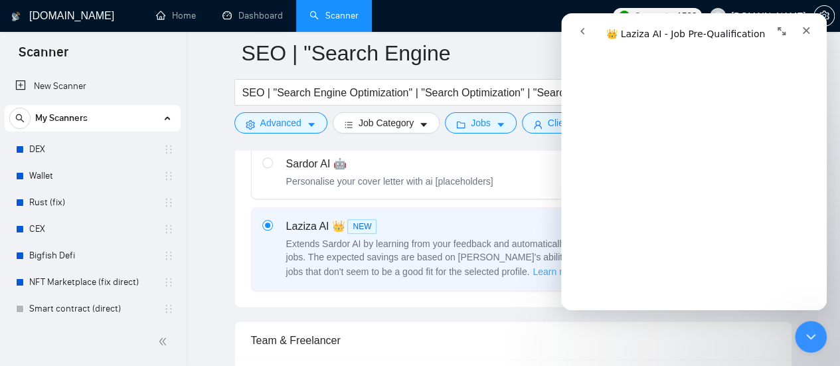
scroll to position [465, 0]
click at [812, 330] on icon "Закрыть службу сообщений Intercom" at bounding box center [809, 335] width 16 height 16
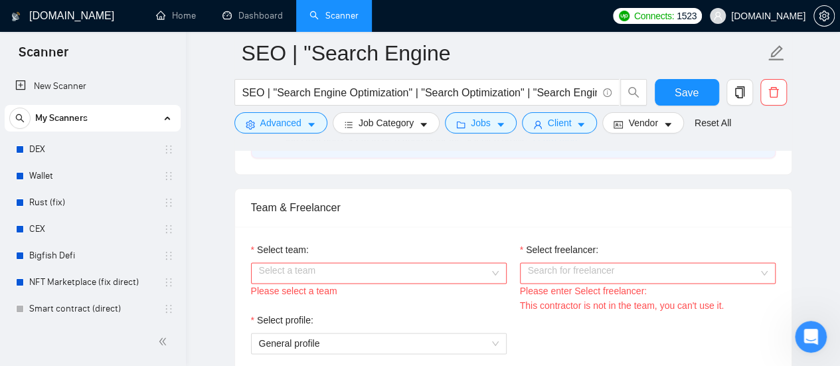
scroll to position [863, 0]
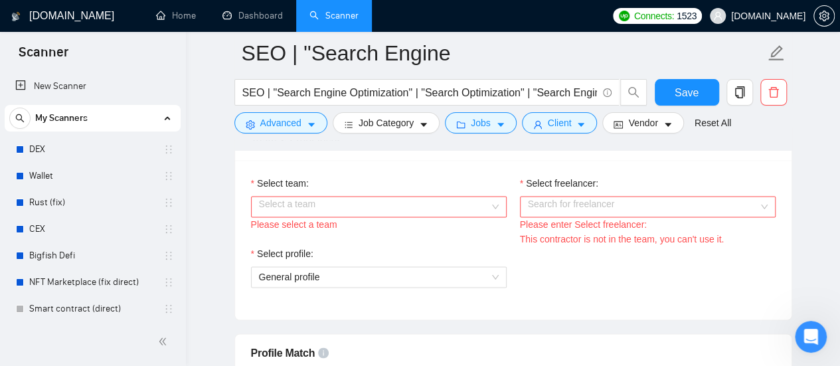
click at [472, 201] on input "Select team:" at bounding box center [374, 207] width 230 height 20
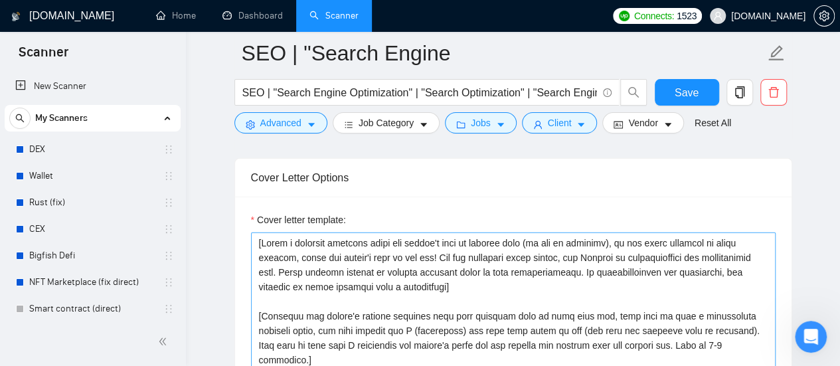
scroll to position [1594, 0]
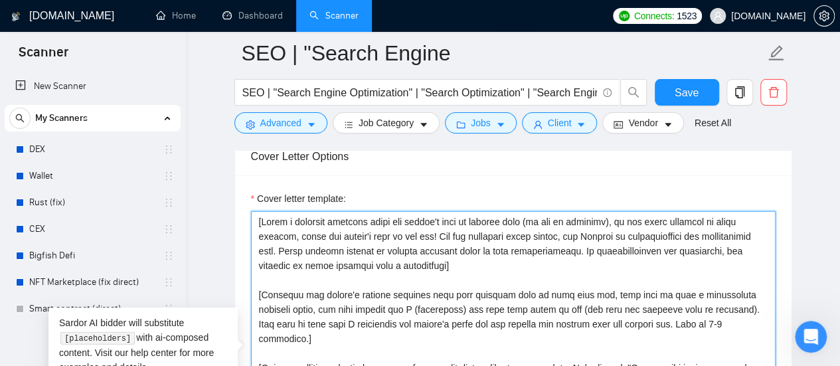
click at [264, 218] on textarea "Cover letter template:" at bounding box center [513, 360] width 525 height 299
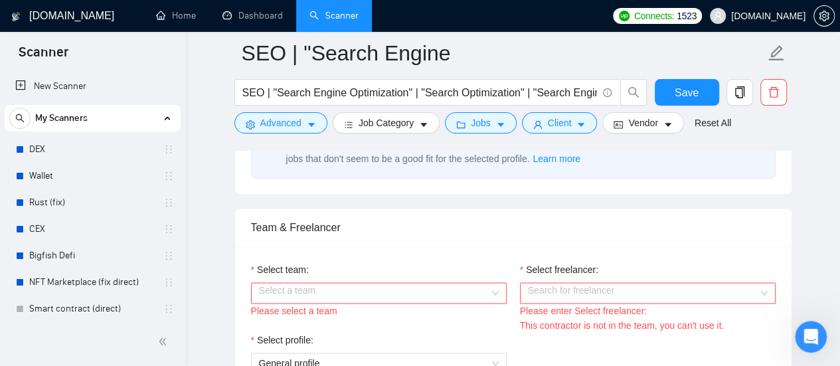
scroll to position [797, 0]
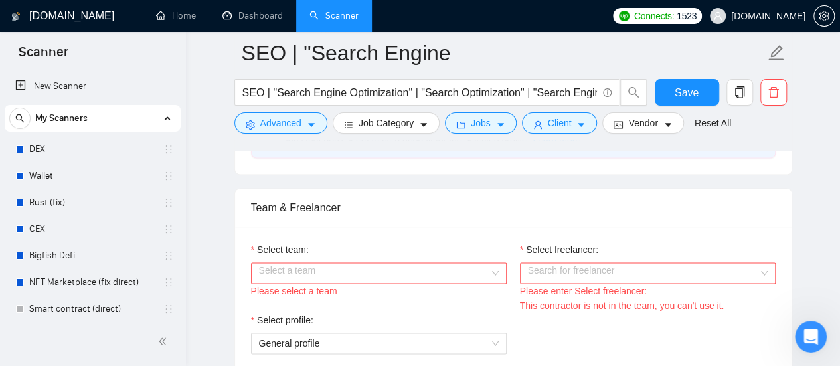
click at [454, 264] on input "Select team:" at bounding box center [374, 273] width 230 height 20
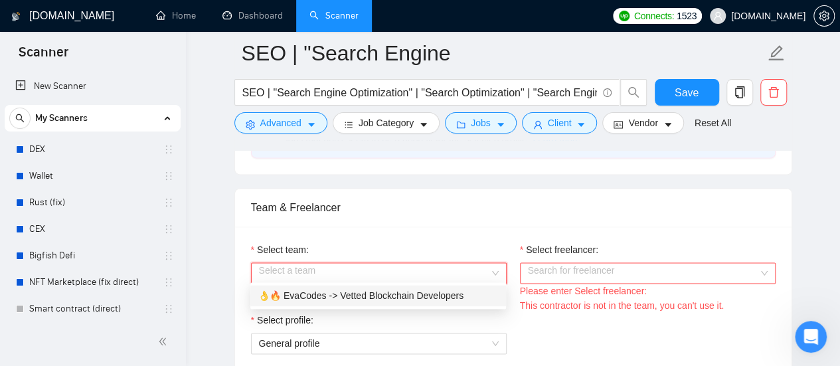
click at [421, 299] on div "👌🔥 EvaCodes -> Vetted Blockchain Developers" at bounding box center [378, 295] width 240 height 15
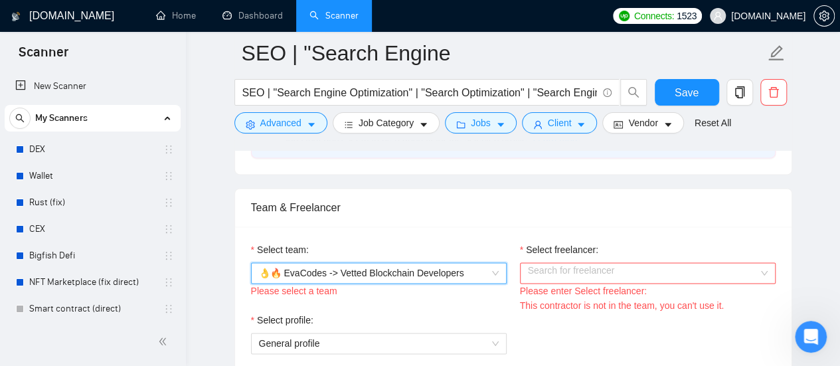
click at [578, 265] on input "Select freelancer:" at bounding box center [643, 273] width 230 height 20
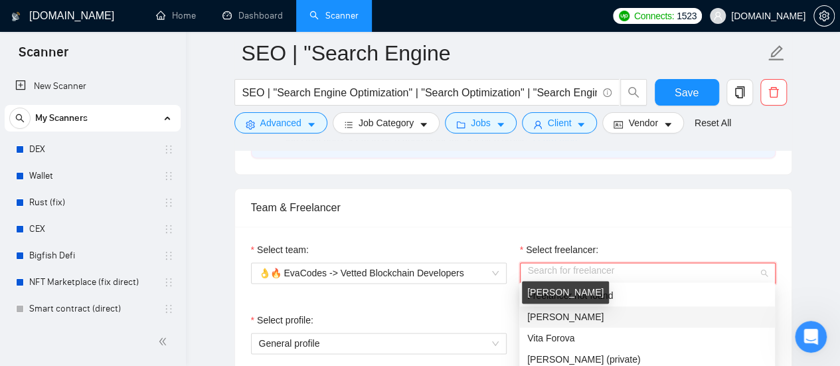
click at [577, 315] on span "[PERSON_NAME]" at bounding box center [565, 316] width 76 height 11
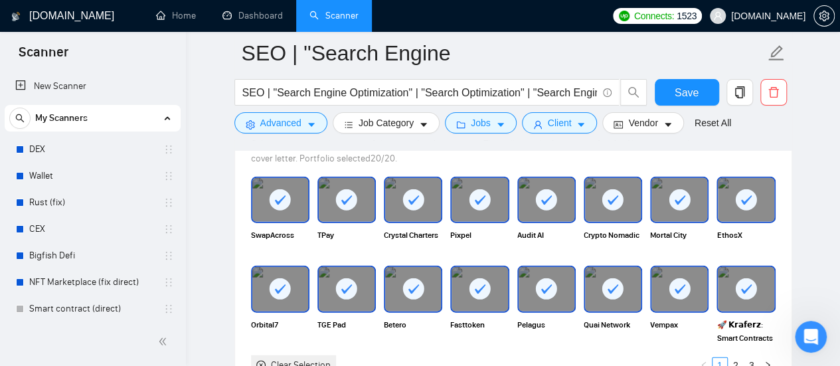
scroll to position [1461, 0]
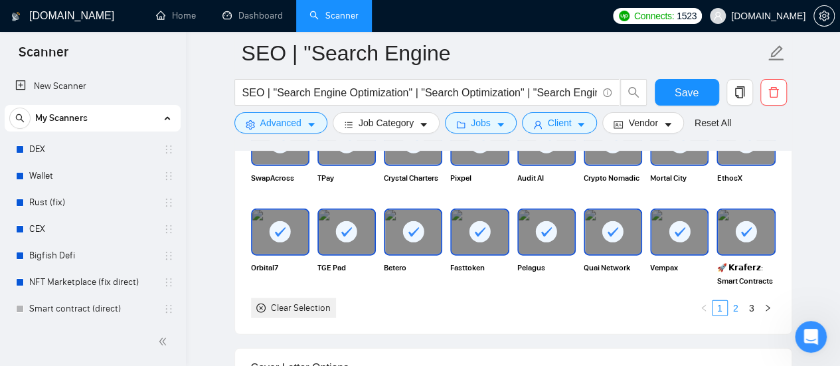
click at [733, 306] on link "2" at bounding box center [735, 308] width 15 height 15
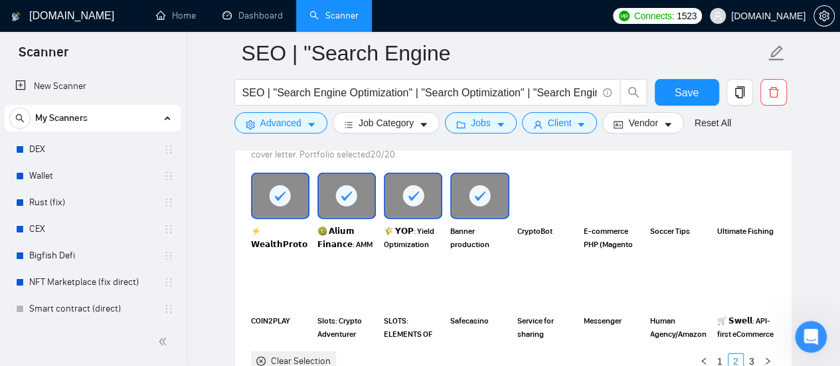
scroll to position [1328, 0]
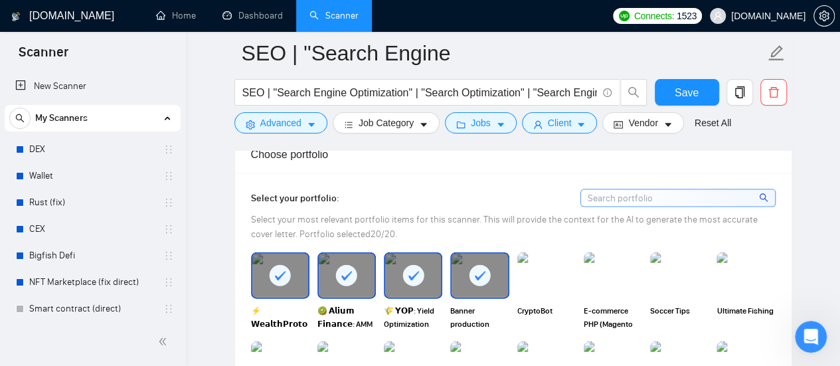
click at [490, 277] on icon at bounding box center [480, 276] width 22 height 22
click at [418, 273] on rect at bounding box center [412, 275] width 21 height 21
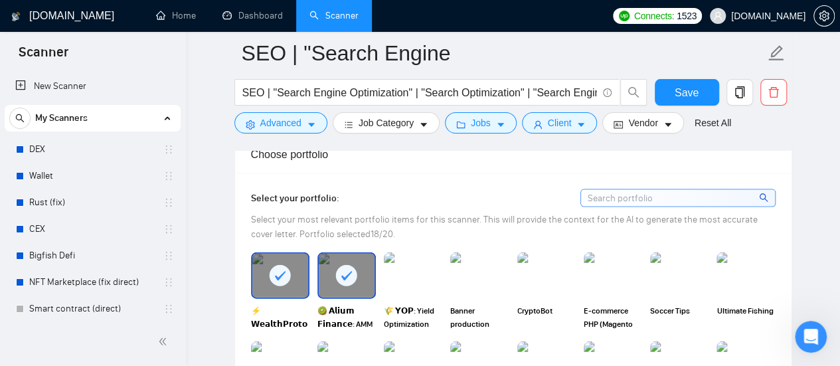
click at [344, 273] on icon at bounding box center [346, 275] width 11 height 9
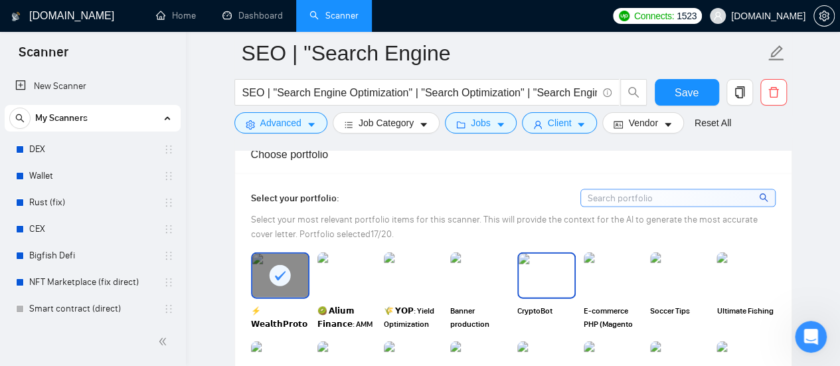
click at [521, 274] on img at bounding box center [547, 276] width 56 height 44
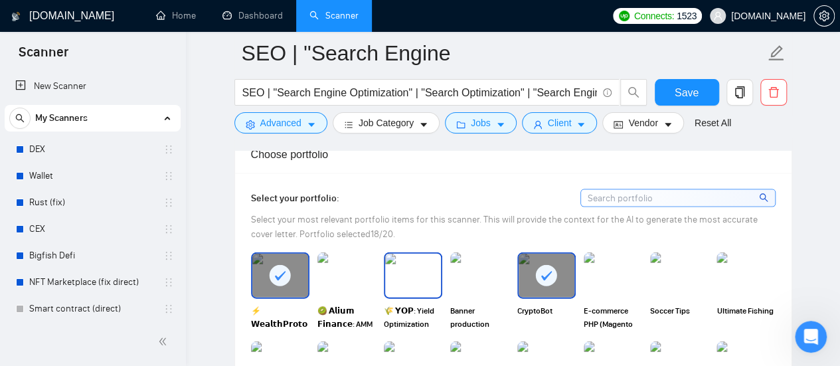
click at [404, 269] on img at bounding box center [413, 276] width 56 height 44
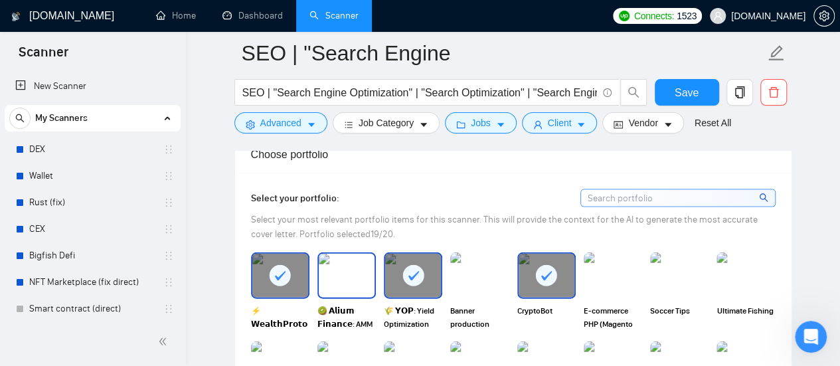
click at [341, 269] on img at bounding box center [347, 276] width 56 height 44
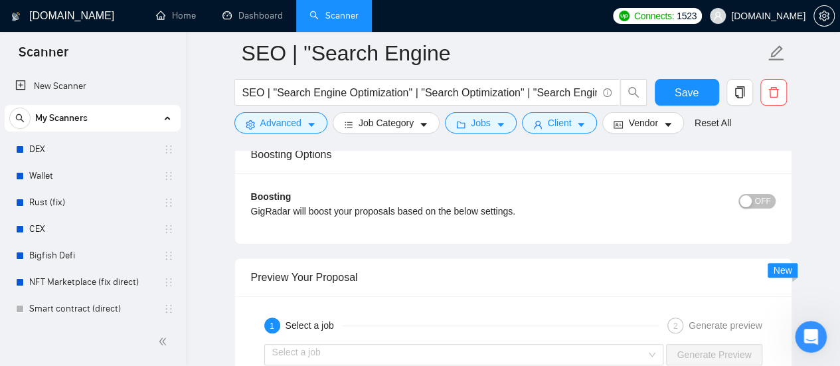
scroll to position [2656, 0]
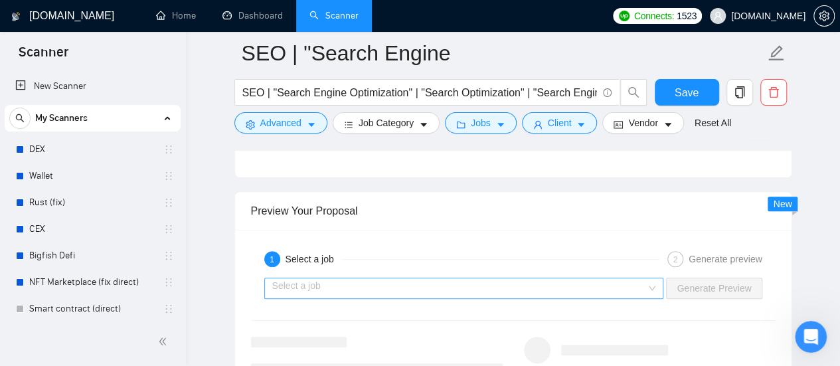
click at [462, 281] on input "search" at bounding box center [459, 288] width 375 height 20
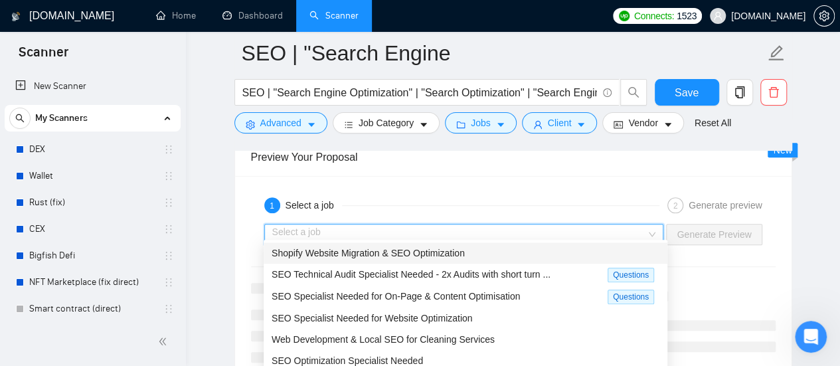
scroll to position [2723, 0]
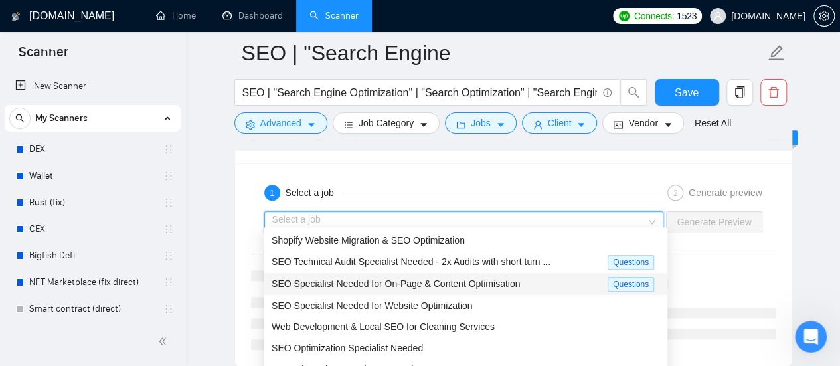
click at [364, 281] on span "SEO Specialist Needed for On-Page & Content Optimisation" at bounding box center [396, 283] width 248 height 11
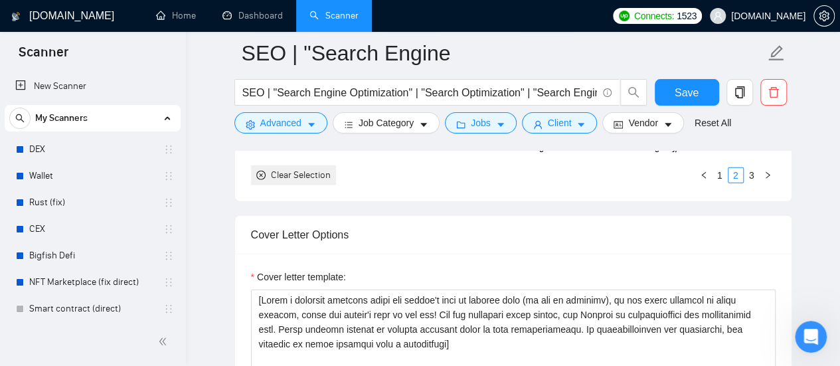
scroll to position [1727, 0]
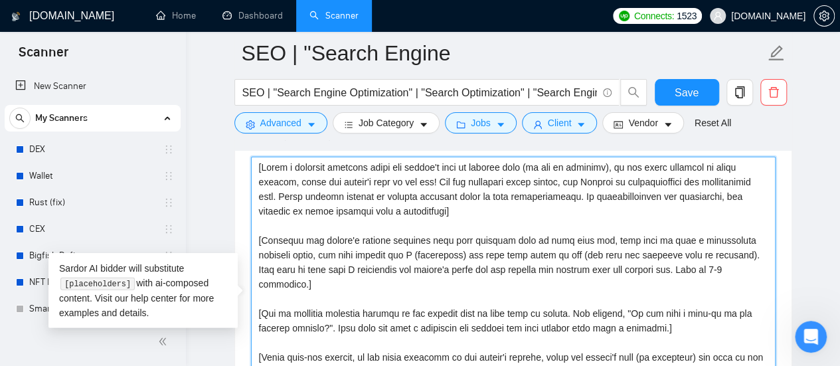
click at [262, 164] on textarea "Cover letter template:" at bounding box center [513, 306] width 525 height 299
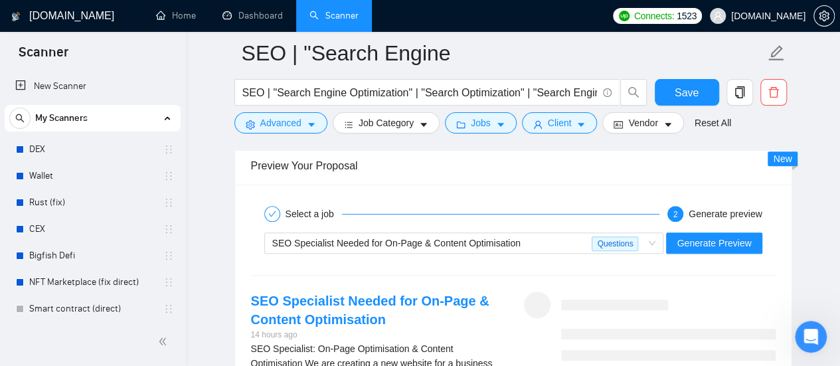
scroll to position [2723, 0]
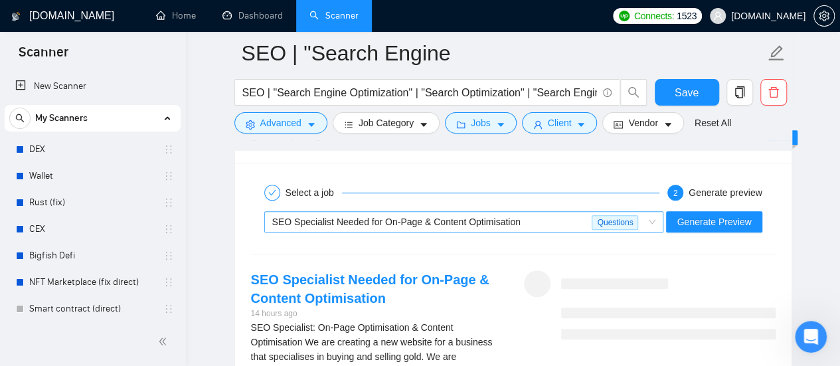
click at [423, 212] on div "SEO Specialist Needed for On-Page & Content Optimisation" at bounding box center [432, 222] width 320 height 20
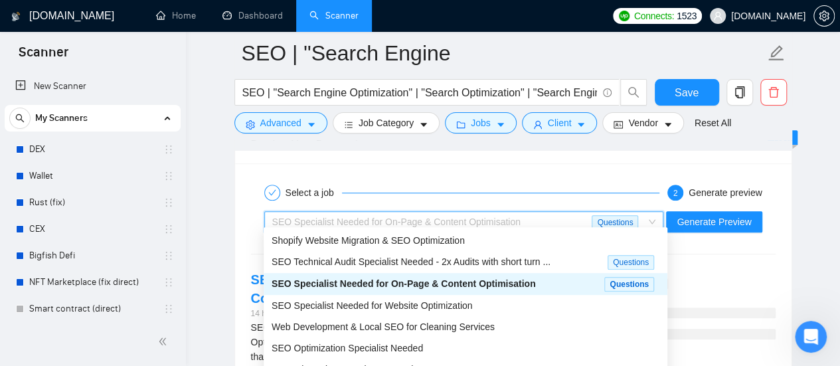
scroll to position [2789, 0]
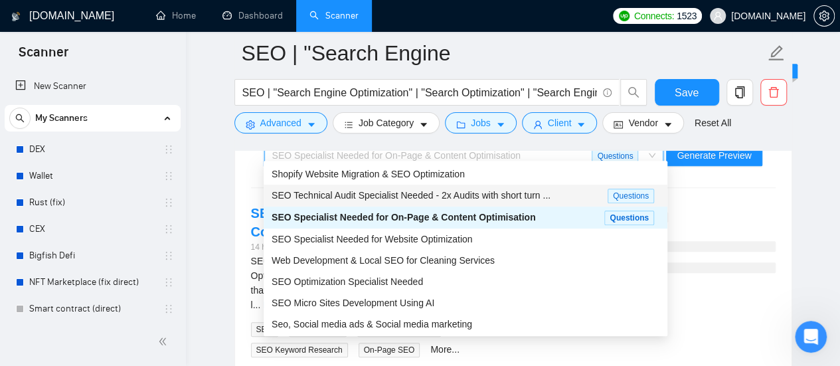
click at [723, 185] on div "Select a job 2 Generate preview SEO Specialist Needed for On-Page & Content Opt…" at bounding box center [513, 235] width 556 height 276
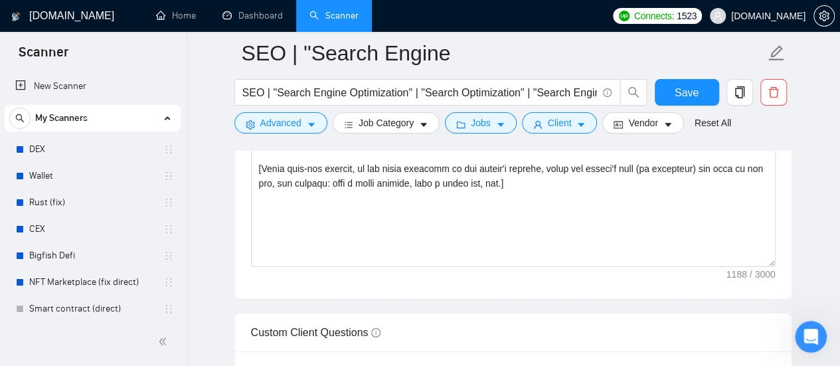
scroll to position [2059, 0]
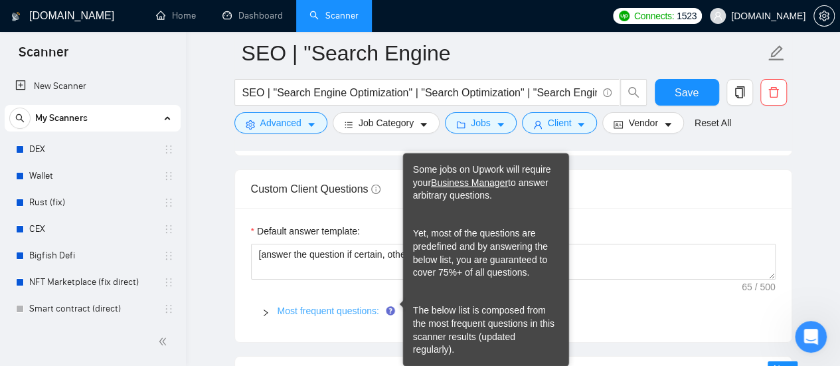
click at [355, 306] on link "Most frequent questions:" at bounding box center [329, 310] width 102 height 11
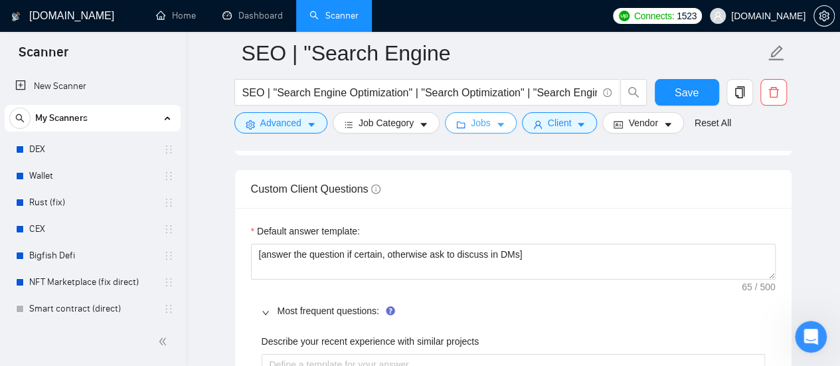
click at [496, 127] on icon "caret-down" at bounding box center [500, 124] width 9 height 9
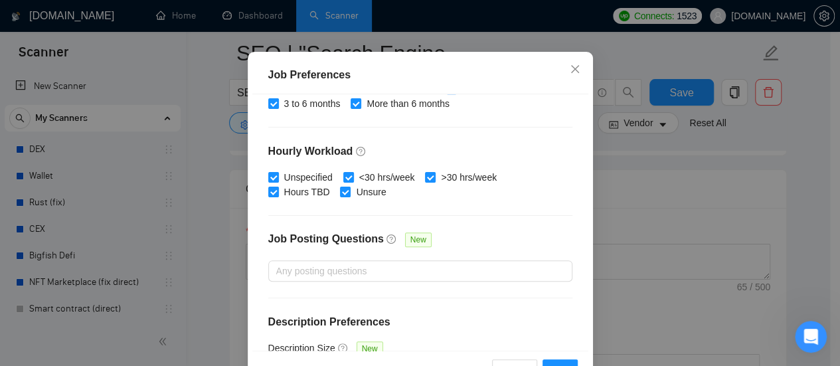
scroll to position [465, 0]
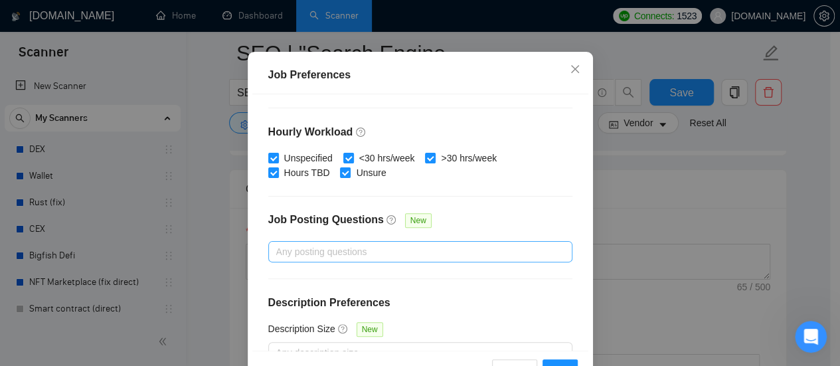
click at [373, 248] on div at bounding box center [414, 252] width 284 height 16
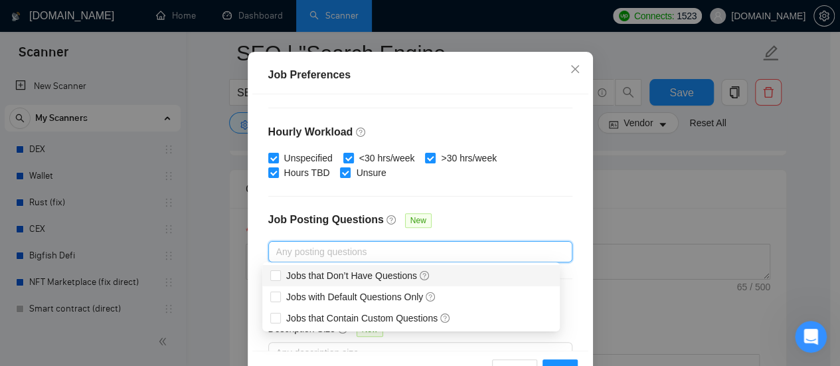
scroll to position [491, 0]
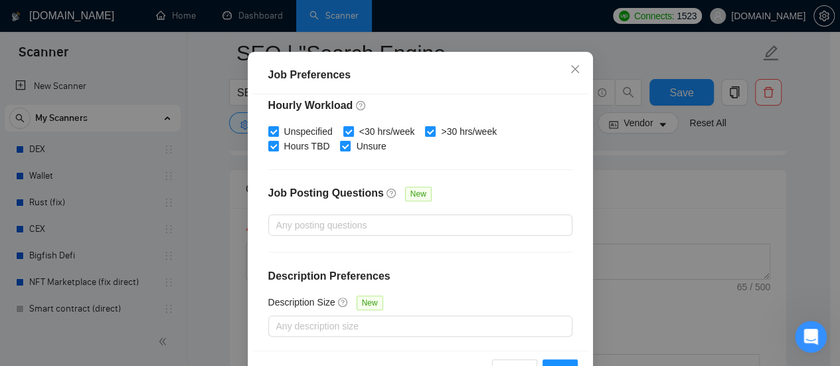
click at [558, 193] on div "Job Posting Questions New" at bounding box center [420, 200] width 304 height 29
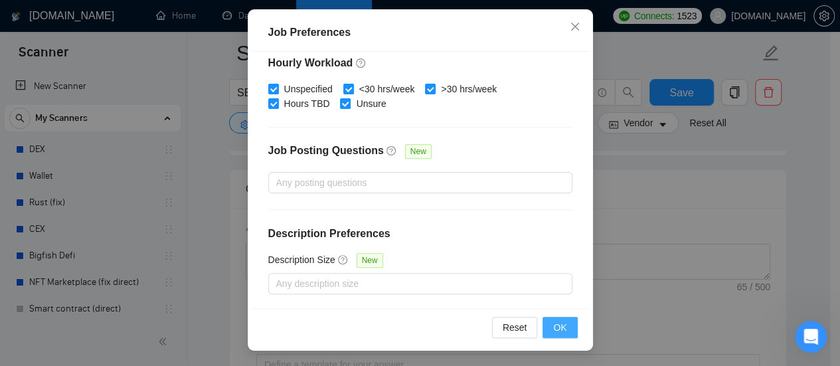
click at [561, 332] on span "OK" at bounding box center [559, 327] width 13 height 15
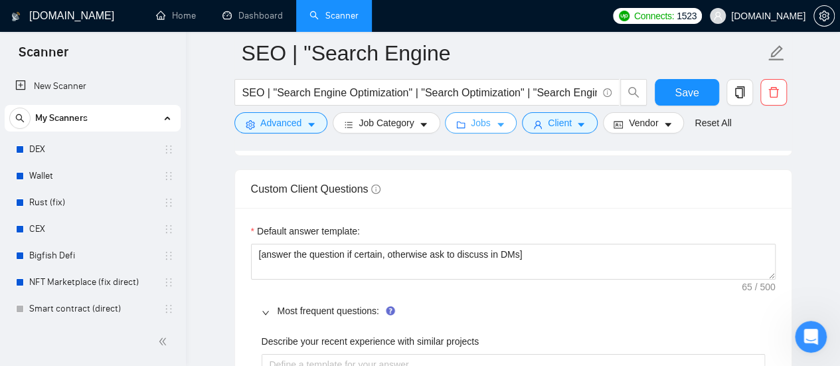
scroll to position [0, 0]
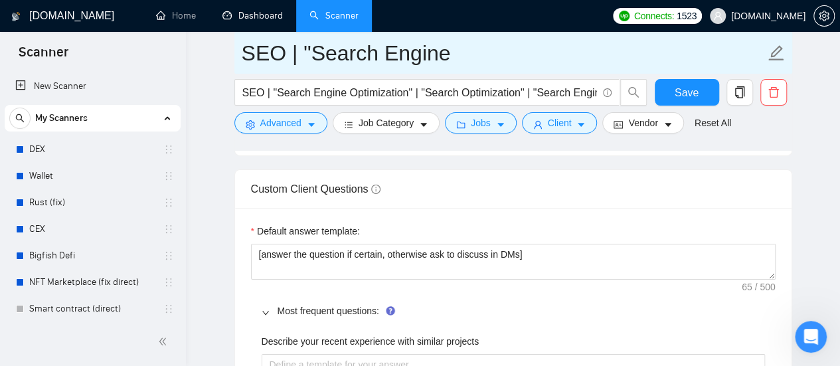
drag, startPoint x: 264, startPoint y: 22, endPoint x: 565, endPoint y: 66, distance: 304.7
click at [264, 21] on link "Dashboard" at bounding box center [252, 15] width 60 height 11
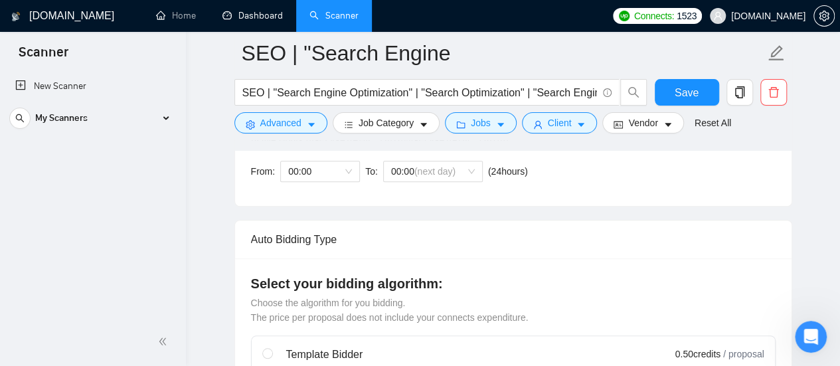
scroll to position [398, 0]
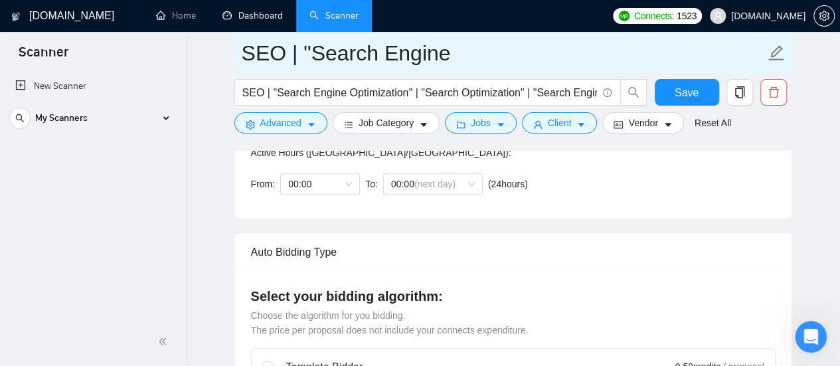
drag, startPoint x: 259, startPoint y: 8, endPoint x: 542, endPoint y: 55, distance: 286.8
click at [259, 10] on link "Dashboard" at bounding box center [252, 15] width 60 height 11
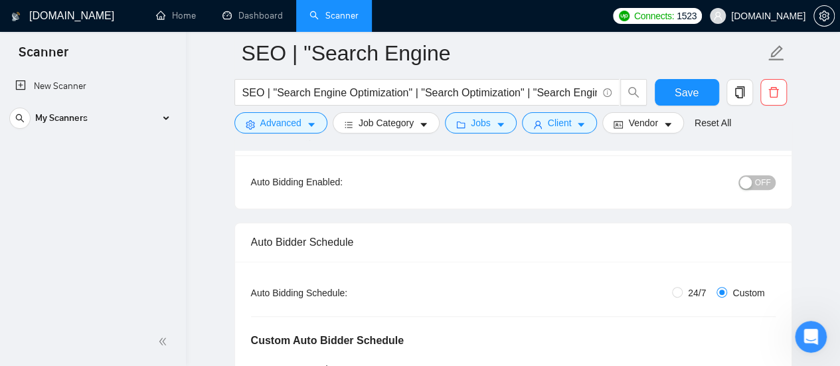
scroll to position [62, 0]
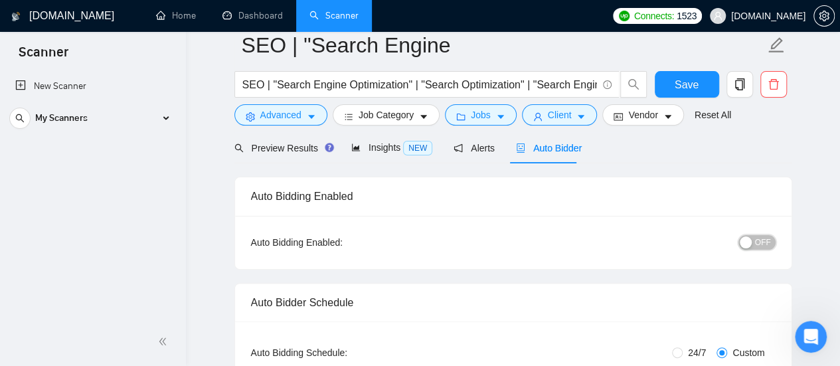
click at [772, 235] on button "OFF" at bounding box center [756, 242] width 37 height 15
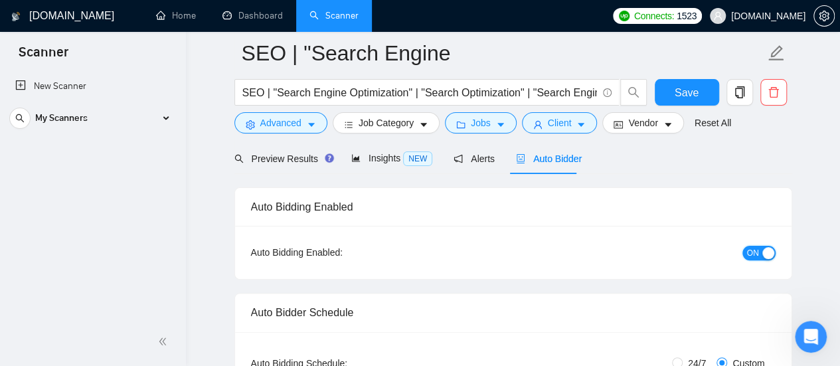
scroll to position [133, 0]
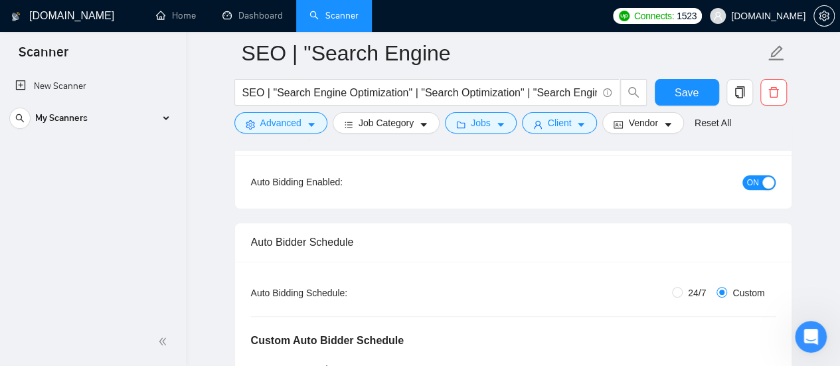
click at [750, 181] on span "ON" at bounding box center [753, 182] width 12 height 15
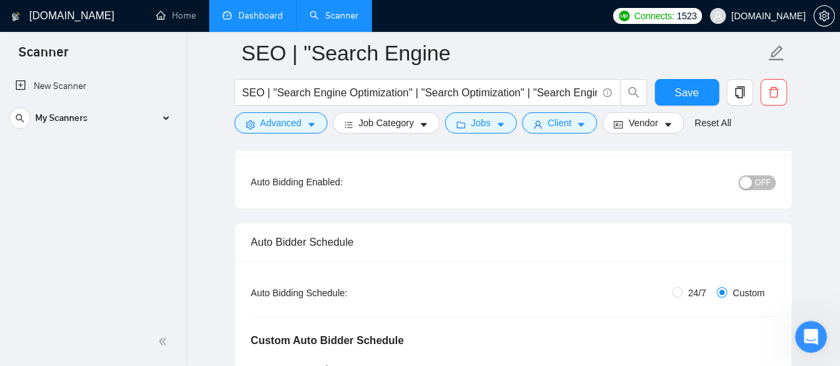
click at [256, 21] on link "Dashboard" at bounding box center [252, 15] width 60 height 11
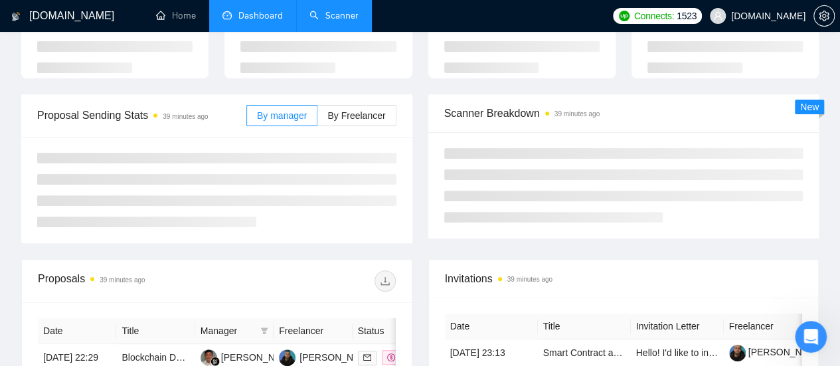
type input "[DATE]"
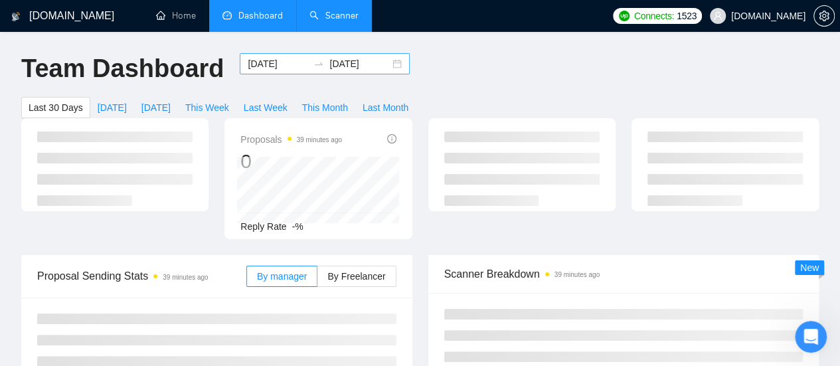
click at [269, 60] on input "[DATE]" at bounding box center [278, 63] width 60 height 15
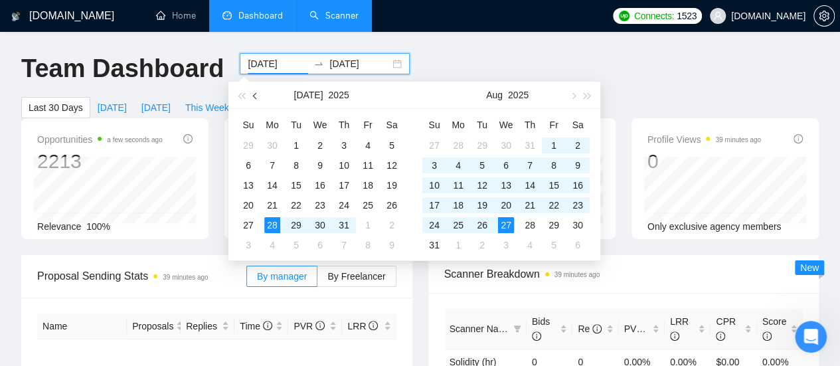
click at [256, 96] on span "button" at bounding box center [256, 95] width 7 height 7
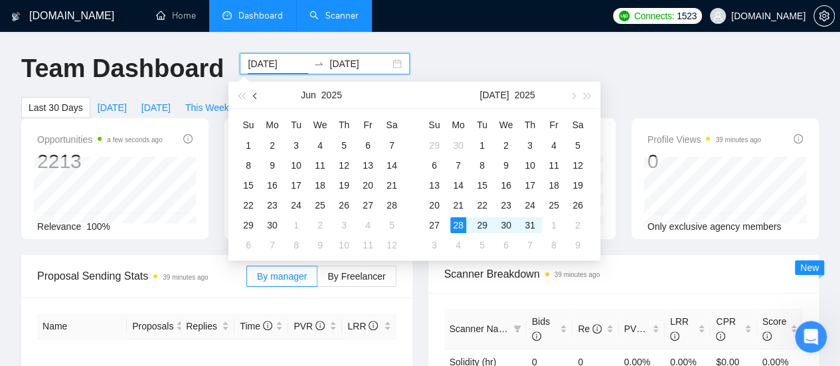
click at [256, 96] on span "button" at bounding box center [256, 95] width 7 height 7
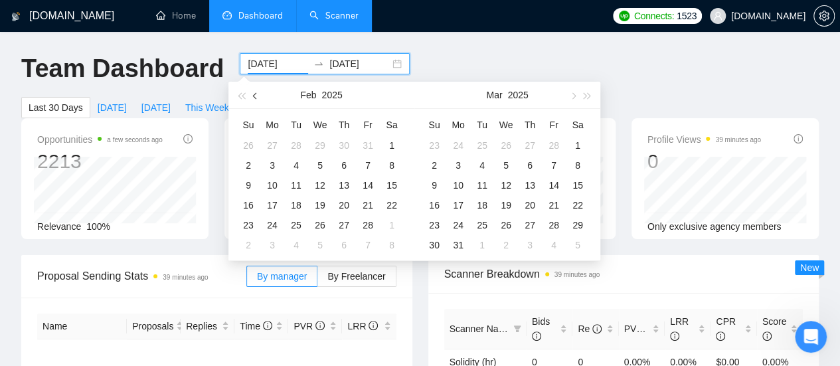
click at [256, 97] on span "button" at bounding box center [256, 95] width 7 height 7
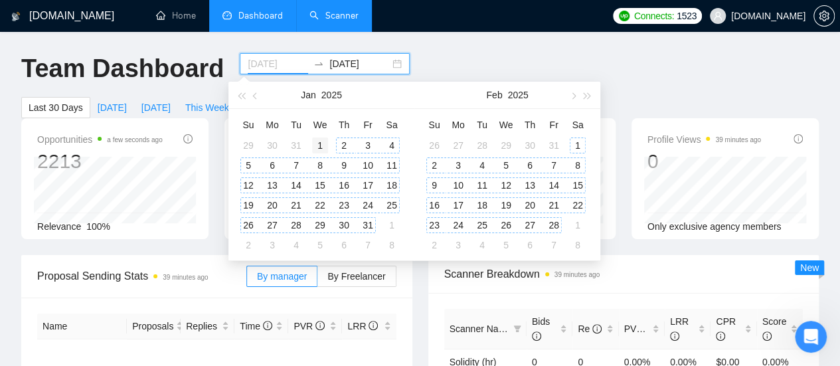
type input "[DATE]"
click at [324, 142] on div "1" at bounding box center [320, 145] width 16 height 16
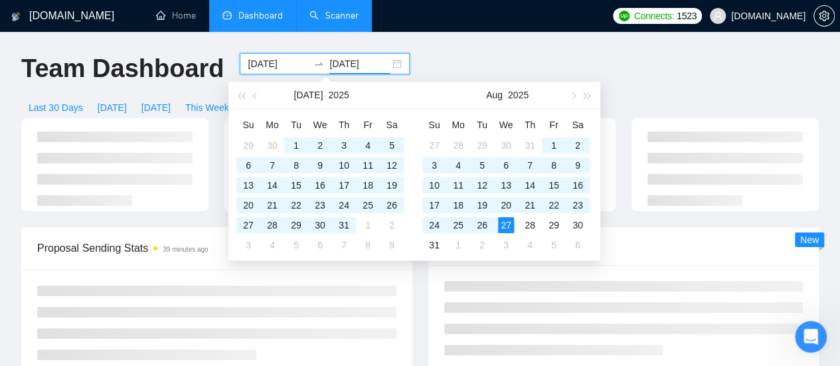
click at [334, 63] on input "[DATE]" at bounding box center [359, 63] width 60 height 15
click at [254, 97] on span "button" at bounding box center [256, 95] width 7 height 7
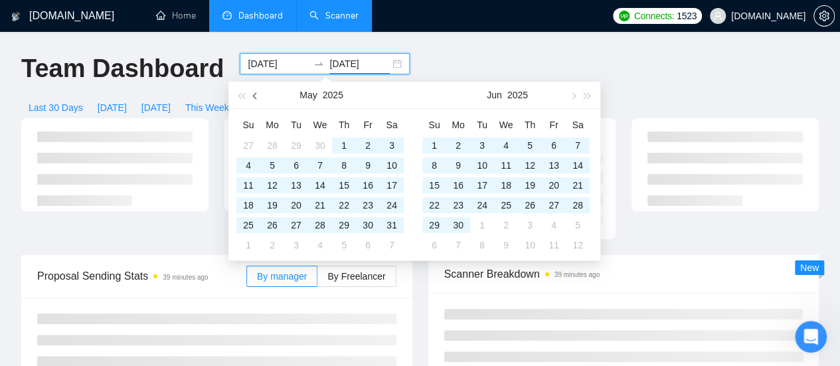
click at [254, 97] on span "button" at bounding box center [256, 95] width 7 height 7
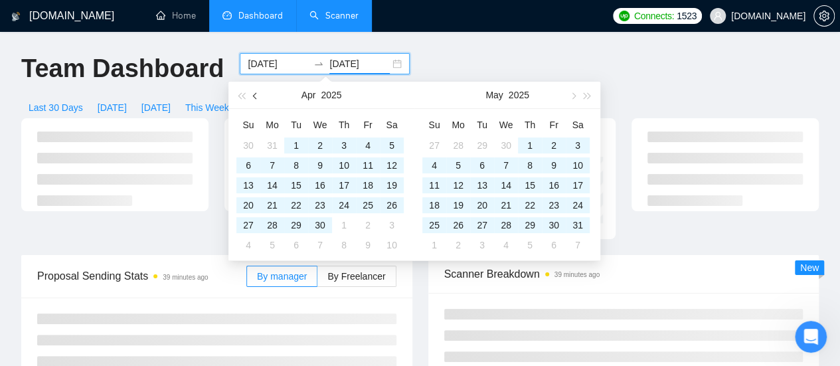
click at [254, 97] on span "button" at bounding box center [256, 95] width 7 height 7
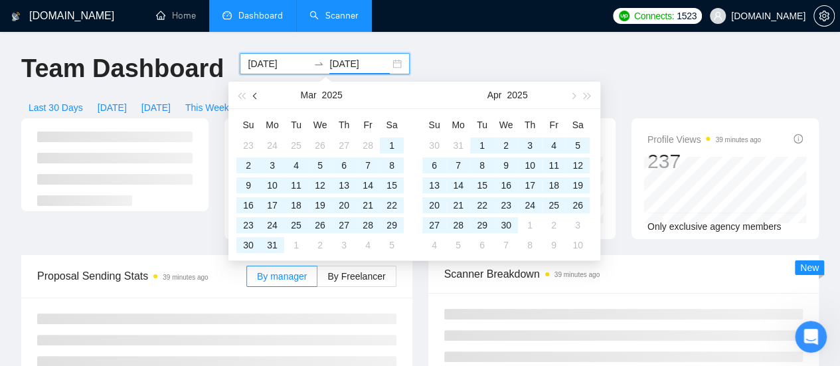
click at [254, 97] on span "button" at bounding box center [256, 95] width 7 height 7
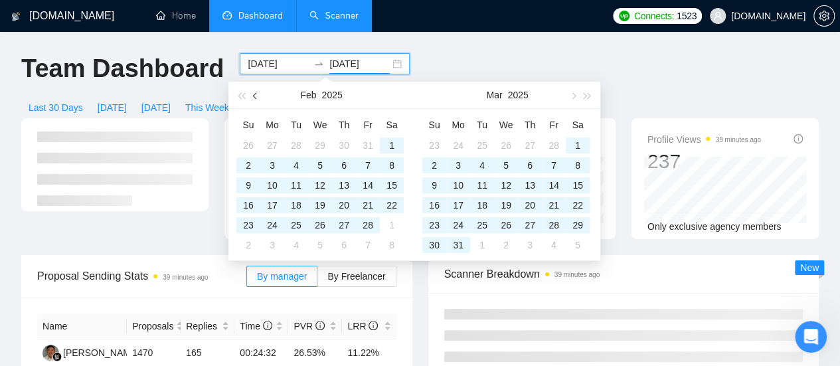
click at [254, 99] on button "button" at bounding box center [255, 95] width 15 height 27
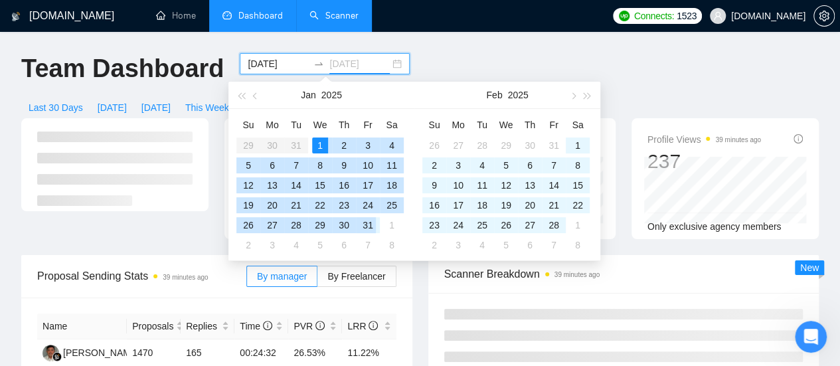
click at [371, 227] on div "31" at bounding box center [368, 225] width 16 height 16
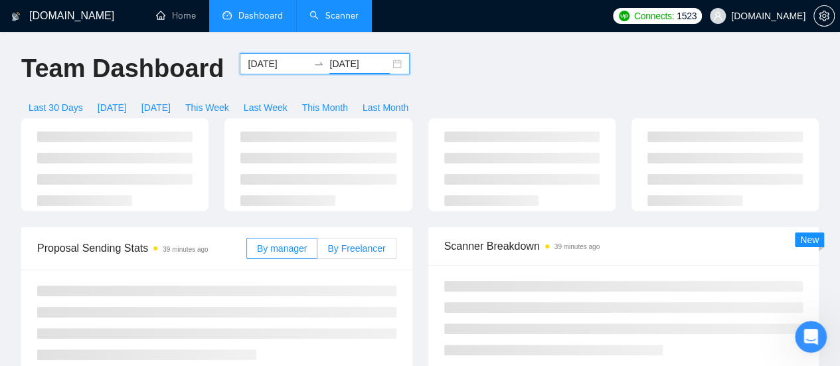
type input "[DATE]"
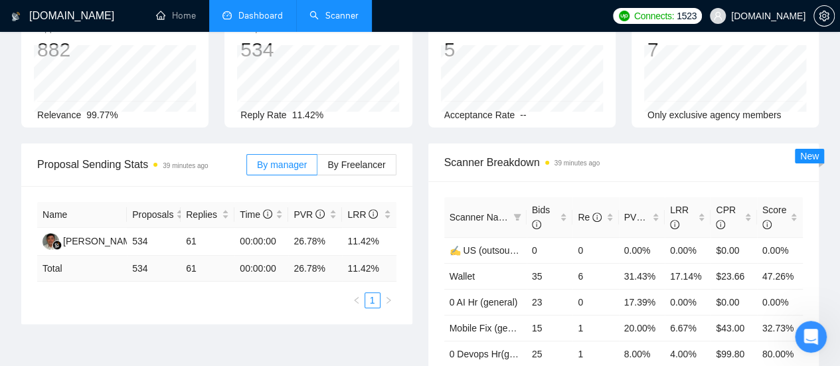
scroll to position [133, 0]
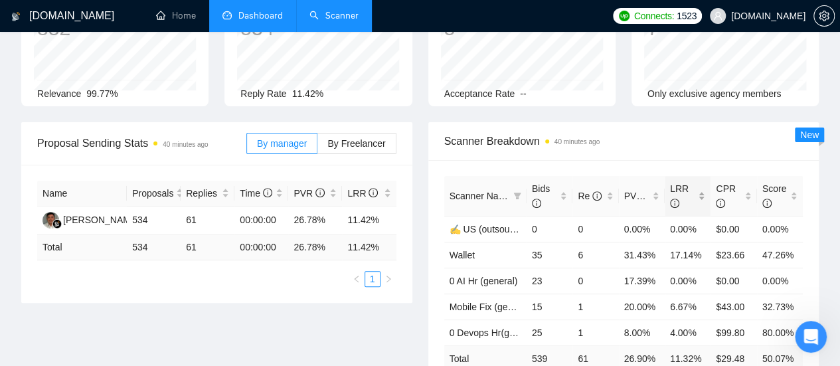
click at [702, 181] on div "LRR" at bounding box center [687, 195] width 35 height 29
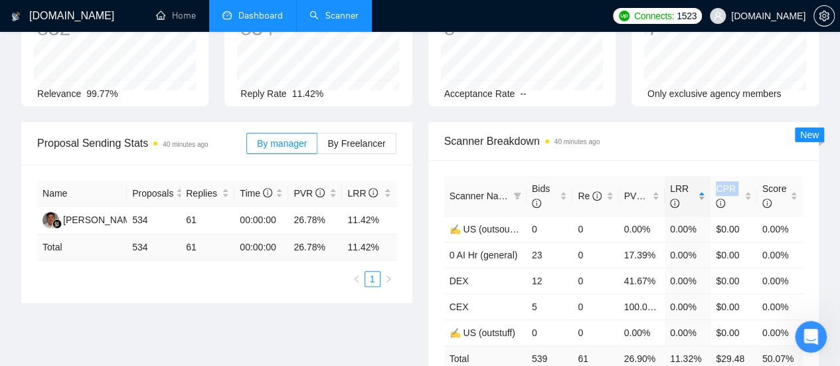
click at [702, 181] on div "LRR" at bounding box center [687, 195] width 35 height 29
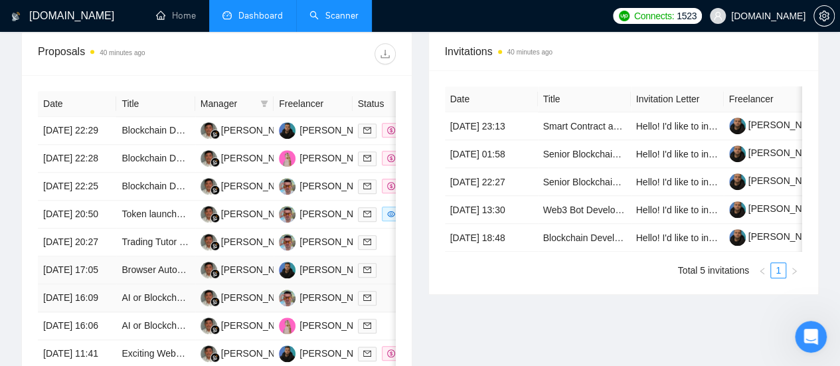
scroll to position [598, 0]
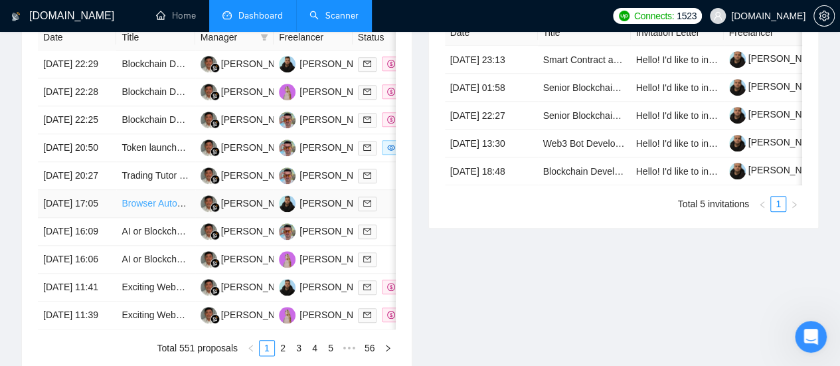
click at [141, 218] on td "Browser Automation Platform Needed (Fulltime / Large Project)" at bounding box center [155, 204] width 78 height 28
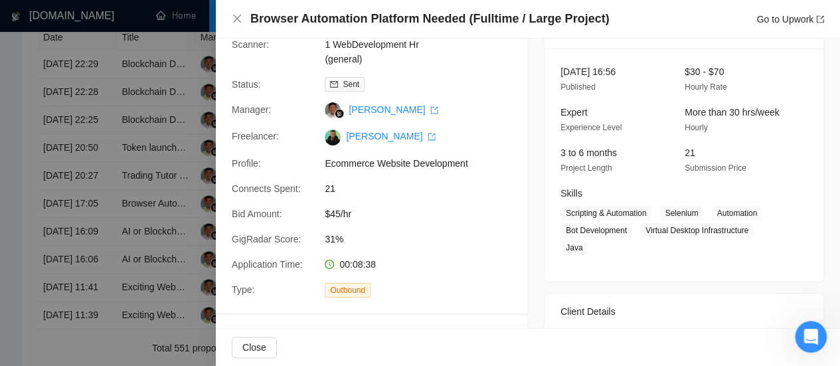
scroll to position [52, 0]
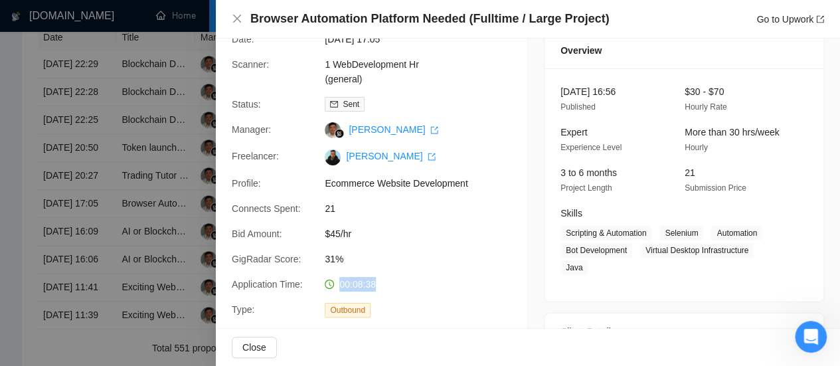
drag, startPoint x: 337, startPoint y: 285, endPoint x: 375, endPoint y: 285, distance: 37.2
click at [375, 285] on div "00:08:38" at bounding box center [389, 284] width 140 height 15
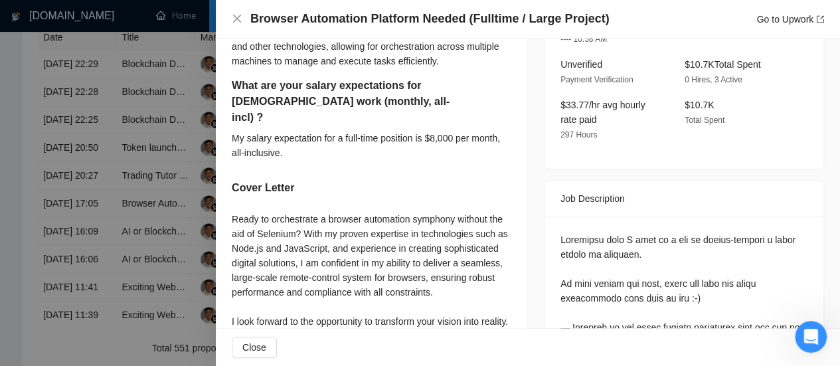
scroll to position [517, 0]
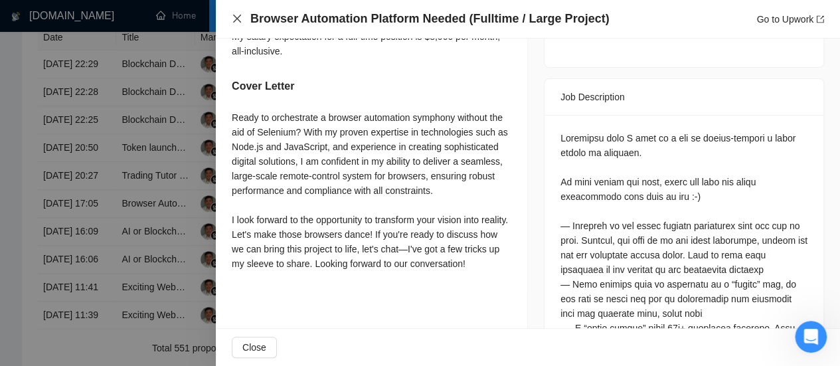
click at [234, 21] on icon "close" at bounding box center [237, 18] width 11 height 11
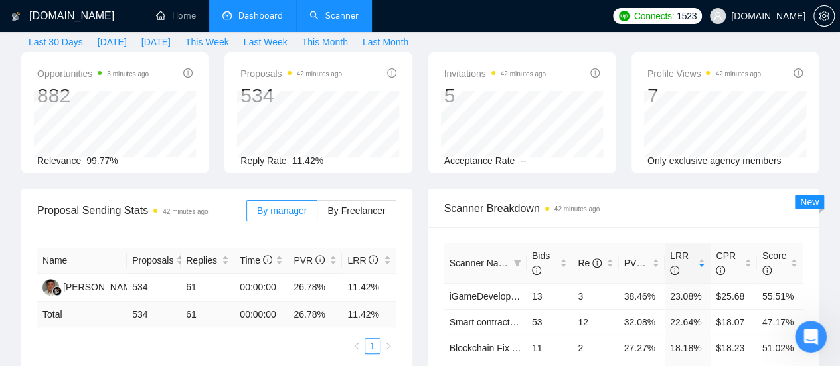
scroll to position [0, 0]
